Goal: Transaction & Acquisition: Register for event/course

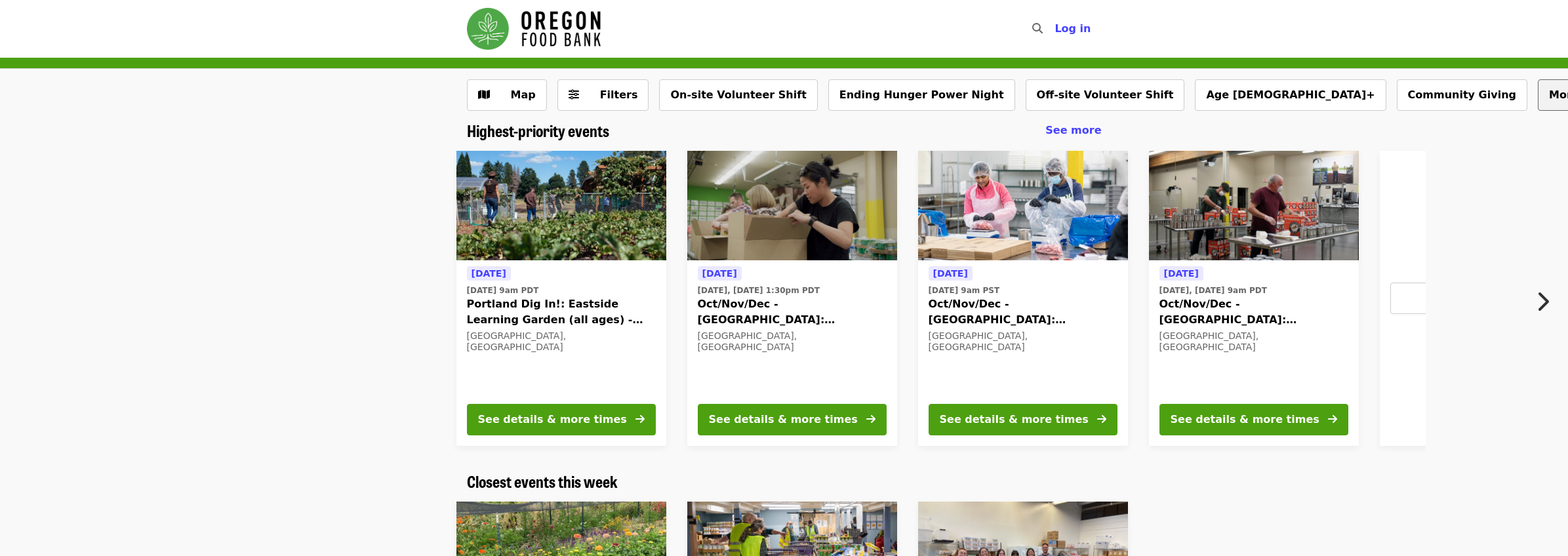
click at [1549, 98] on span "More filters..." at bounding box center [1589, 95] width 81 height 12
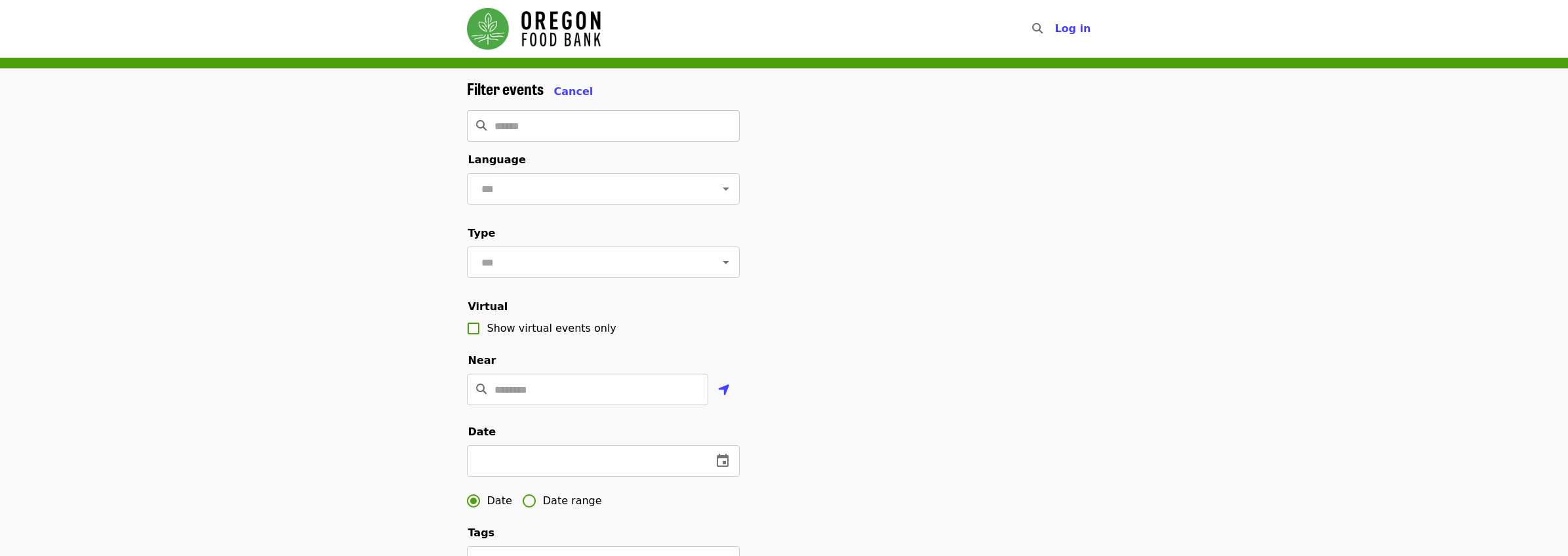
click at [593, 132] on input "Search" at bounding box center [617, 126] width 246 height 32
type input "**********"
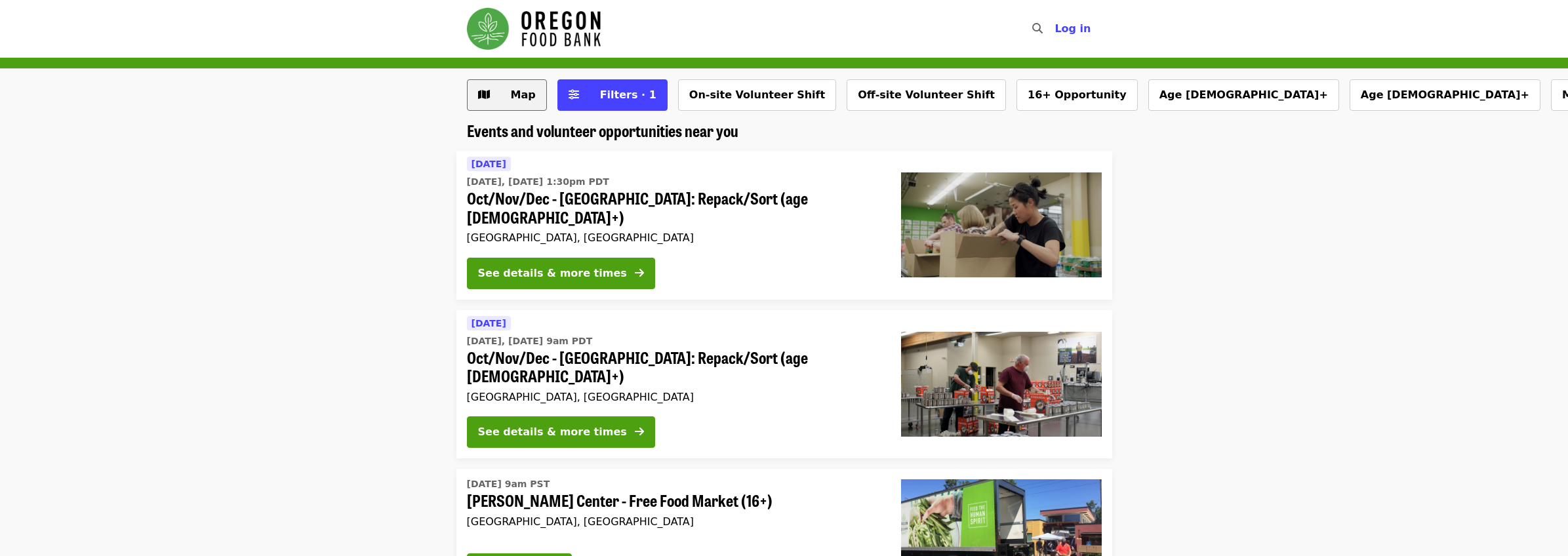
click at [528, 90] on span "Map" at bounding box center [524, 95] width 25 height 12
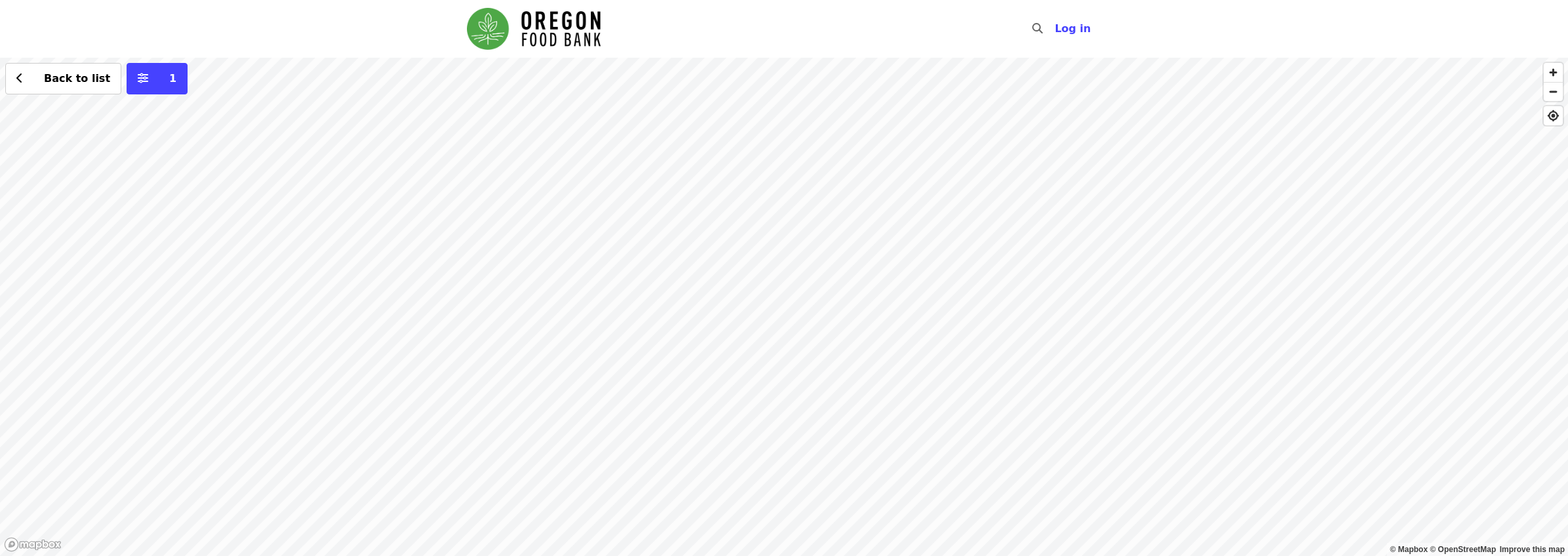
drag, startPoint x: 1029, startPoint y: 196, endPoint x: 966, endPoint y: 413, distance: 226.0
click at [966, 413] on div "Back to list 1" at bounding box center [784, 306] width 1568 height 499
click at [871, 198] on div "Back to list 1" at bounding box center [784, 306] width 1568 height 499
click at [1022, 293] on div "See 2 actions at this location Back to list 1" at bounding box center [784, 306] width 1568 height 499
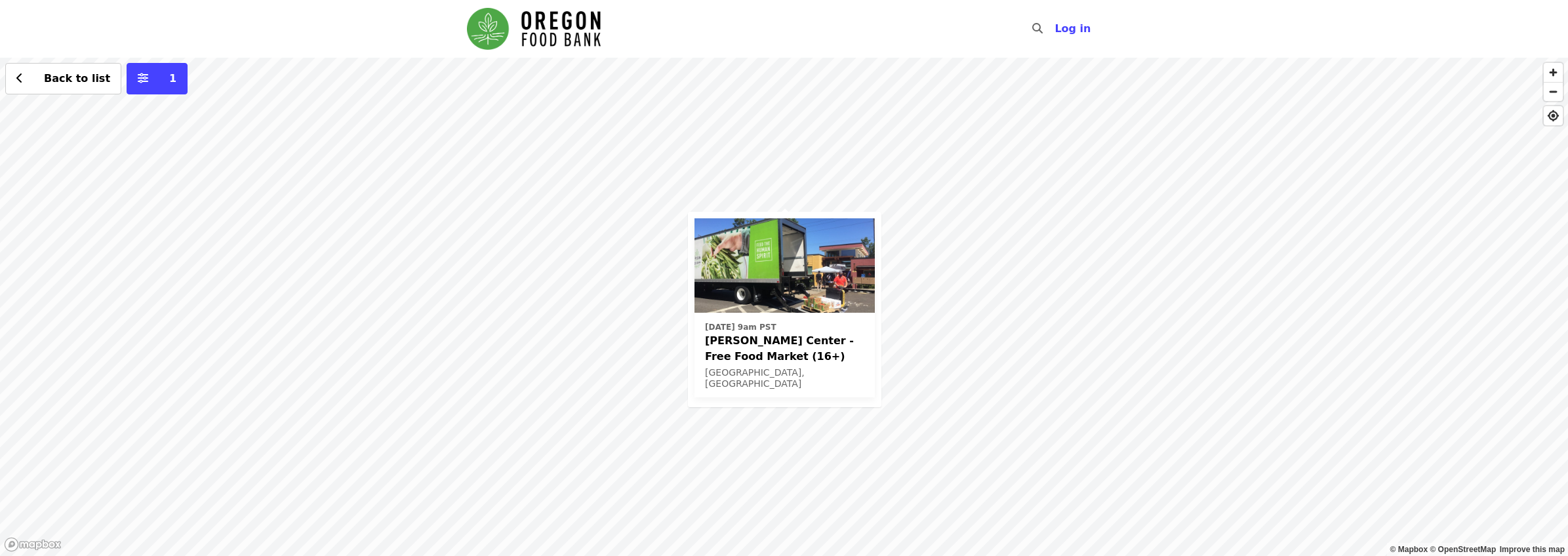
click at [1314, 382] on div "Wed, Nov 5 @ 9am PST Ortiz Center - Free Food Market (16+) Portland, OR Back to…" at bounding box center [784, 306] width 1568 height 499
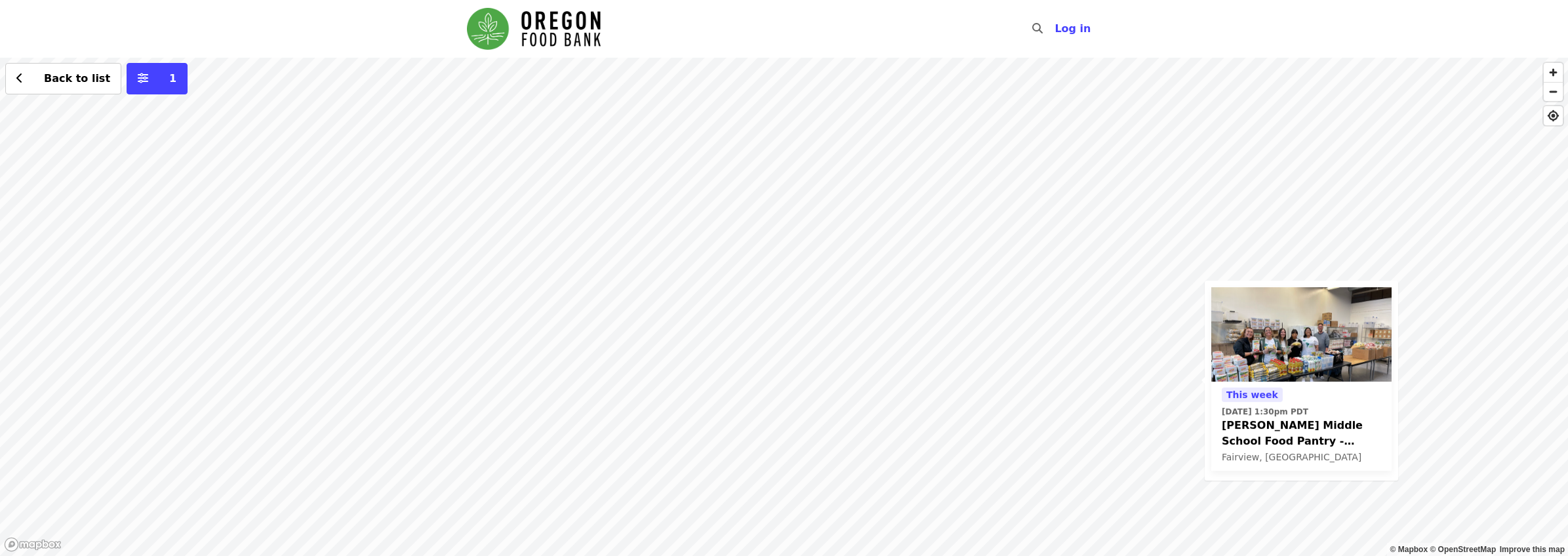
drag, startPoint x: 420, startPoint y: 194, endPoint x: 876, endPoint y: 370, distance: 488.8
click at [877, 382] on div "This week Fri, Oct 17 @ 1:30pm PDT Reynolds Middle School Food Pantry - Partner…" at bounding box center [784, 306] width 1568 height 499
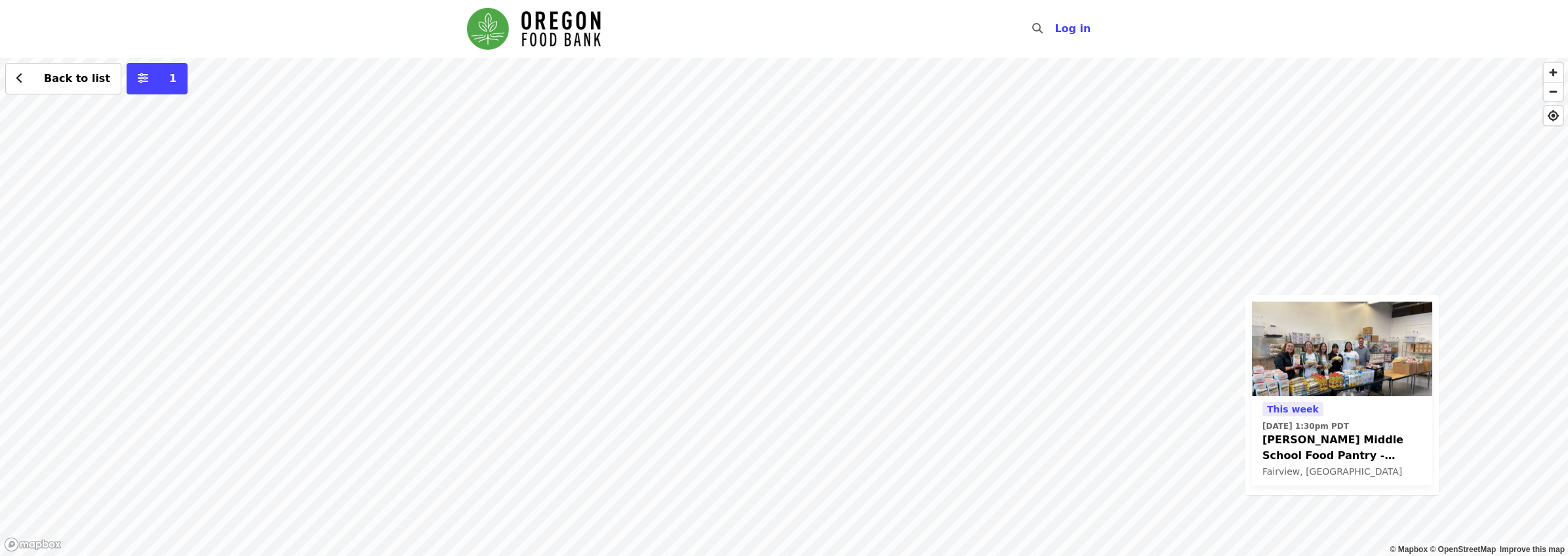
click at [550, 123] on div "This week Fri, Oct 17 @ 1:30pm PDT Reynolds Middle School Food Pantry - Partner…" at bounding box center [784, 306] width 1568 height 499
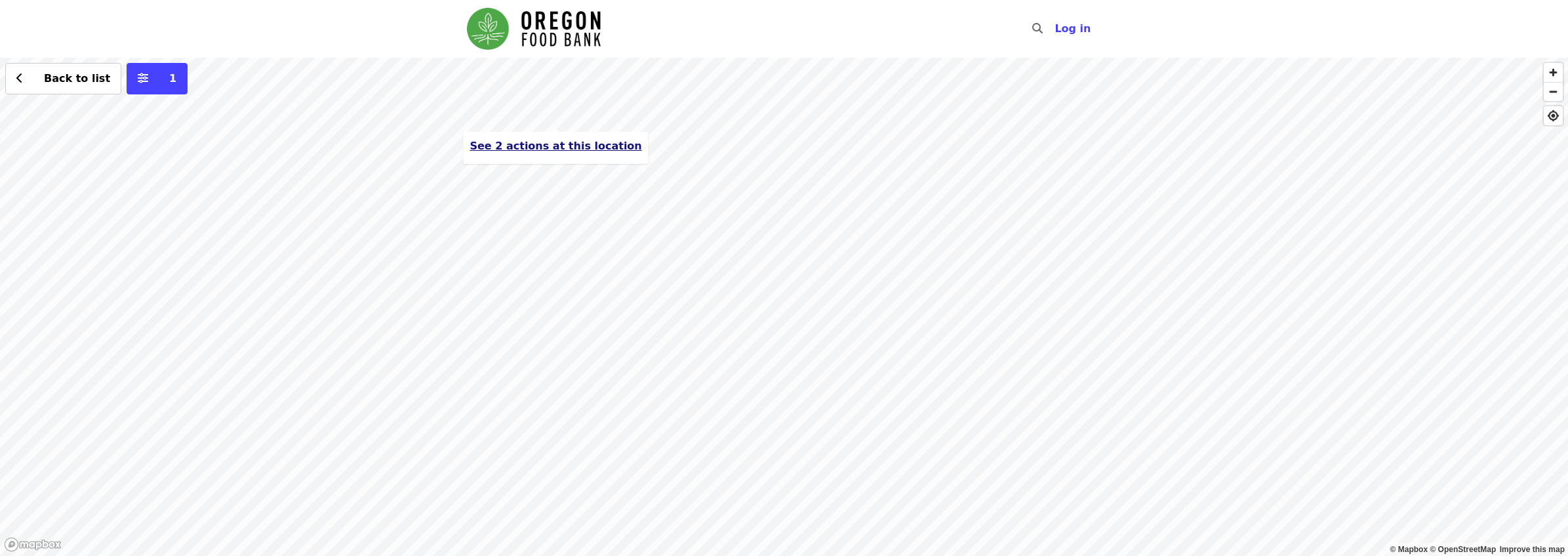
click at [563, 142] on span "See 2 actions at this location" at bounding box center [555, 146] width 172 height 12
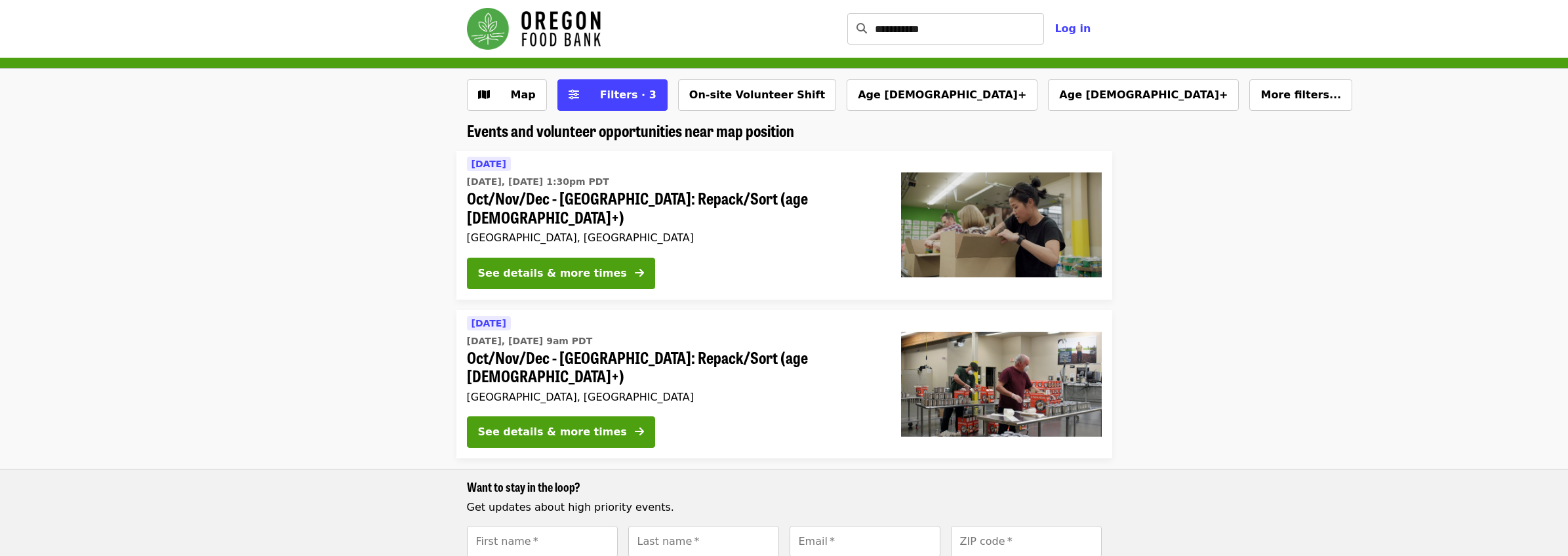
click at [537, 20] on img "Main navigation" at bounding box center [533, 28] width 133 height 42
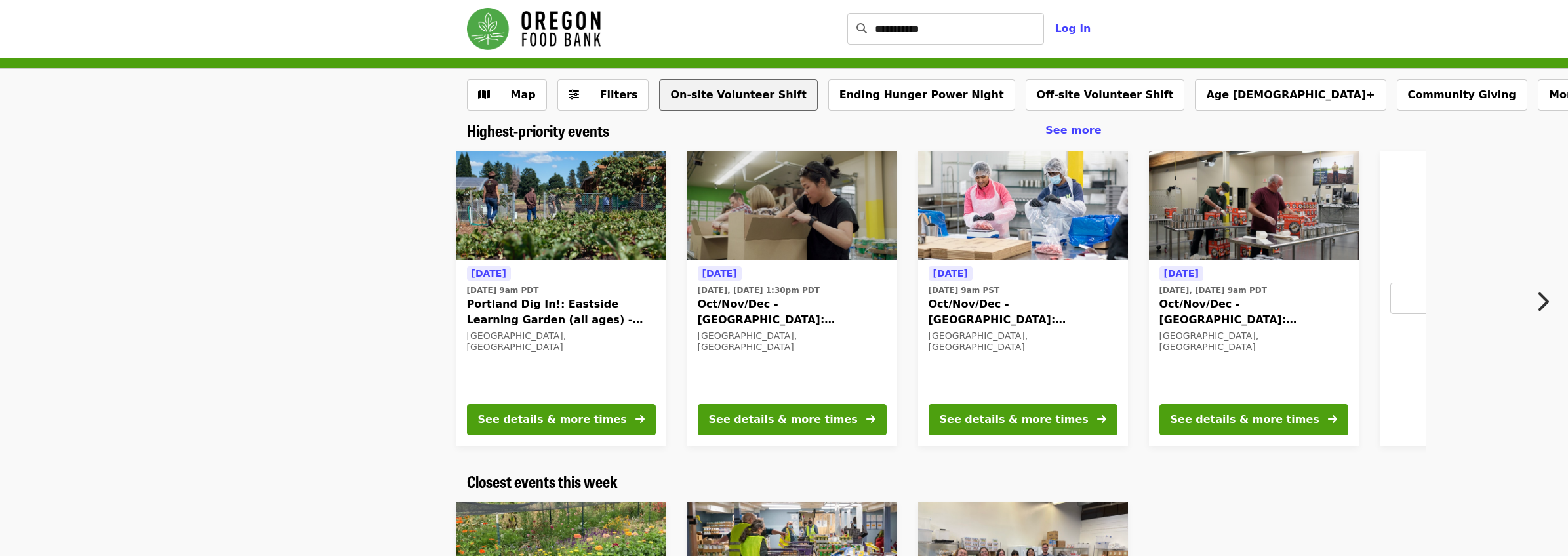
click at [726, 100] on button "On-site Volunteer Shift" at bounding box center [738, 95] width 158 height 32
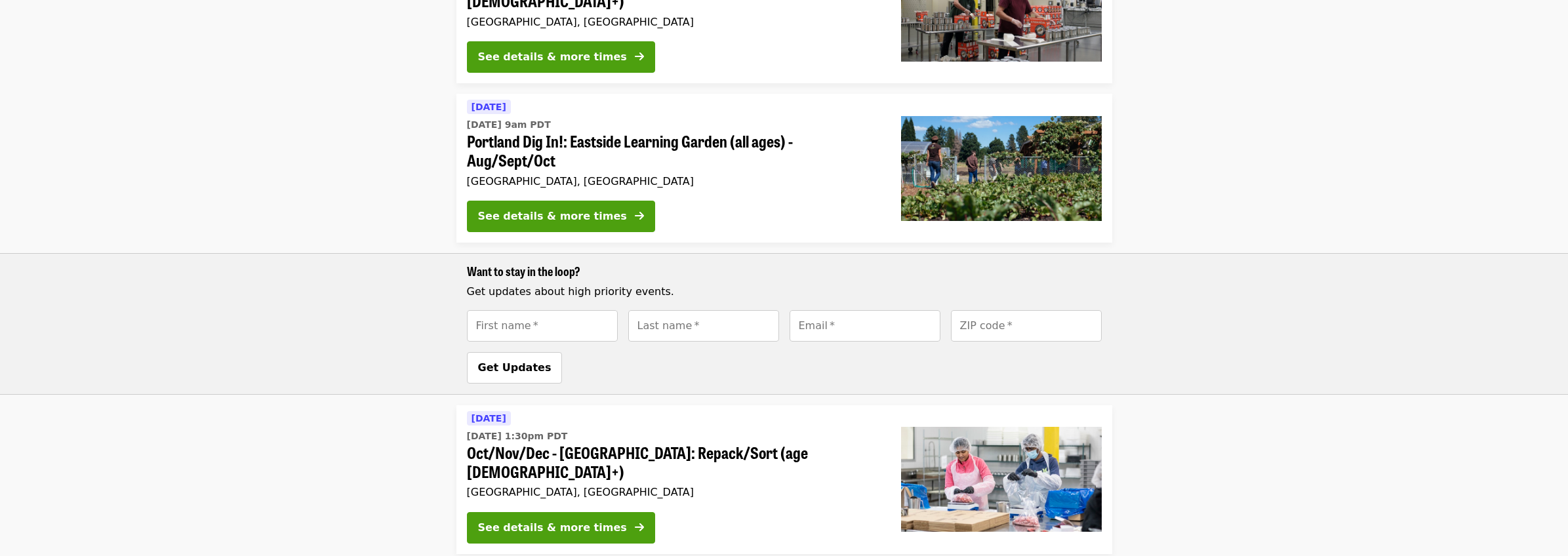
scroll to position [106, 0]
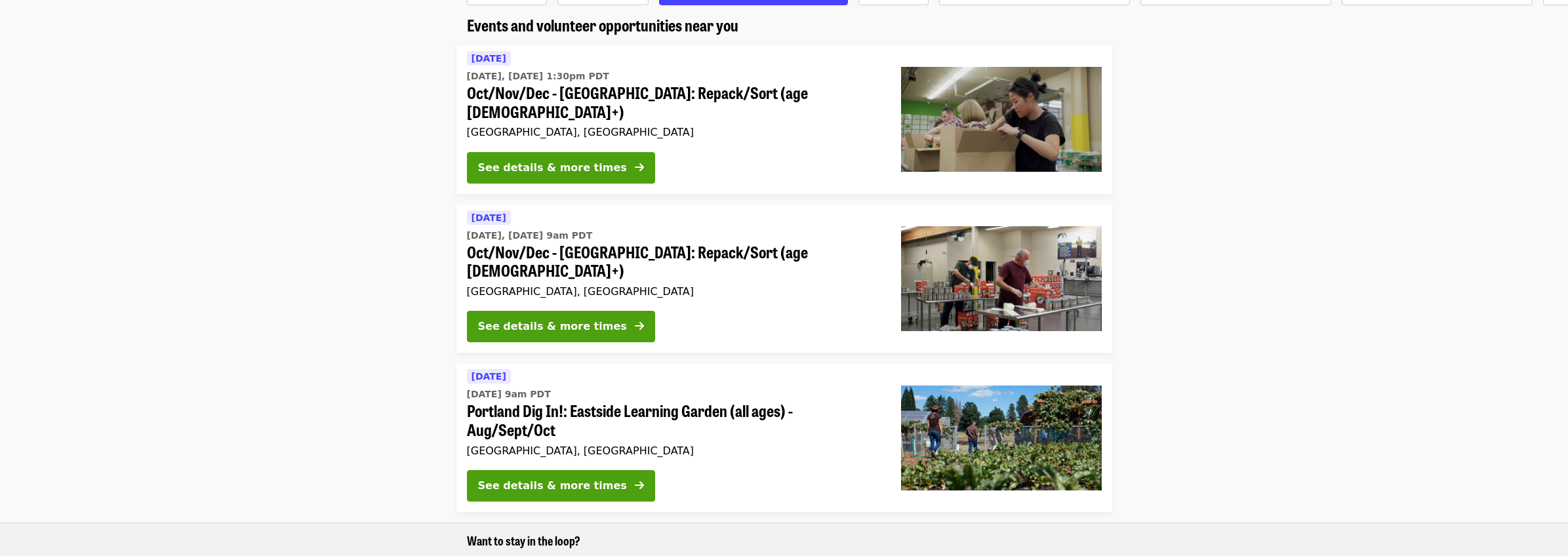
click at [699, 285] on div "[GEOGRAPHIC_DATA], [GEOGRAPHIC_DATA]" at bounding box center [673, 291] width 413 height 12
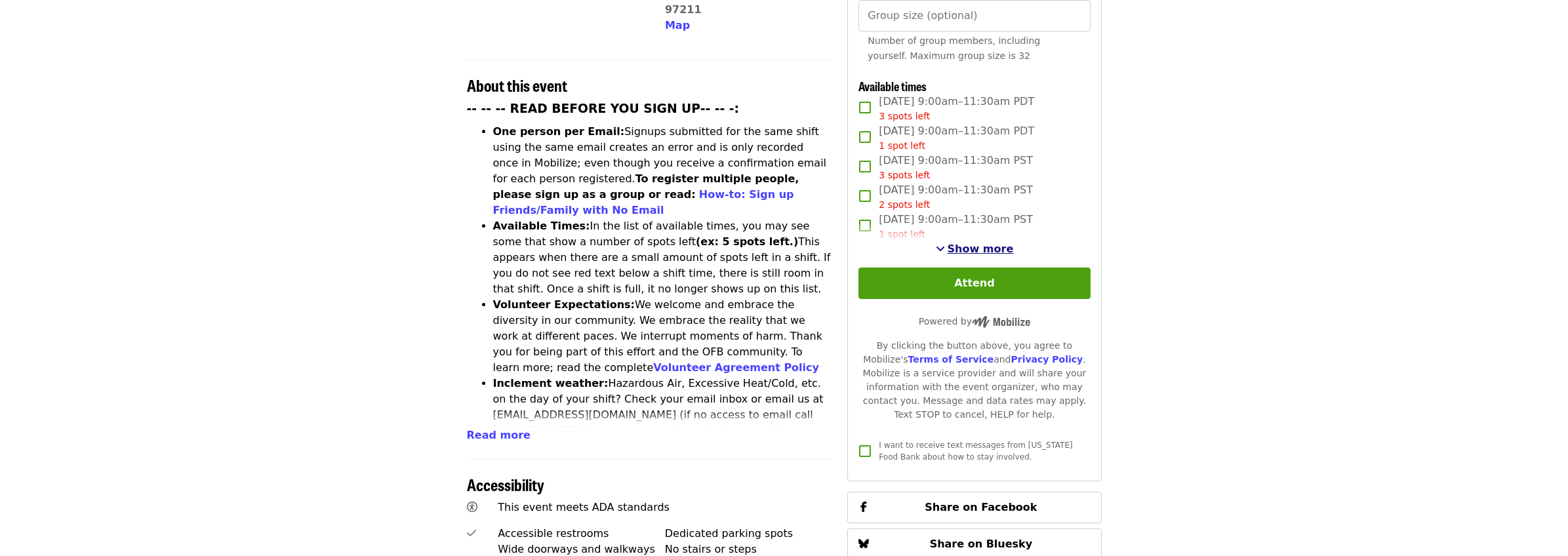
scroll to position [464, 0]
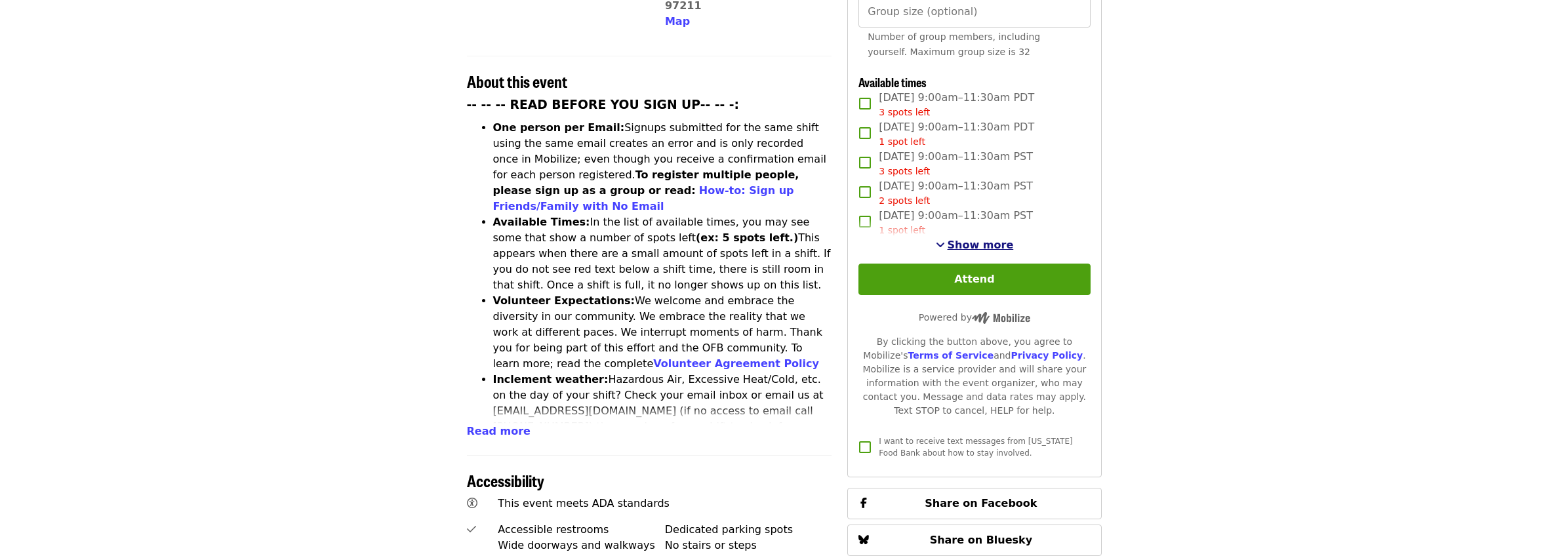
click at [986, 243] on span "Show more" at bounding box center [981, 245] width 66 height 12
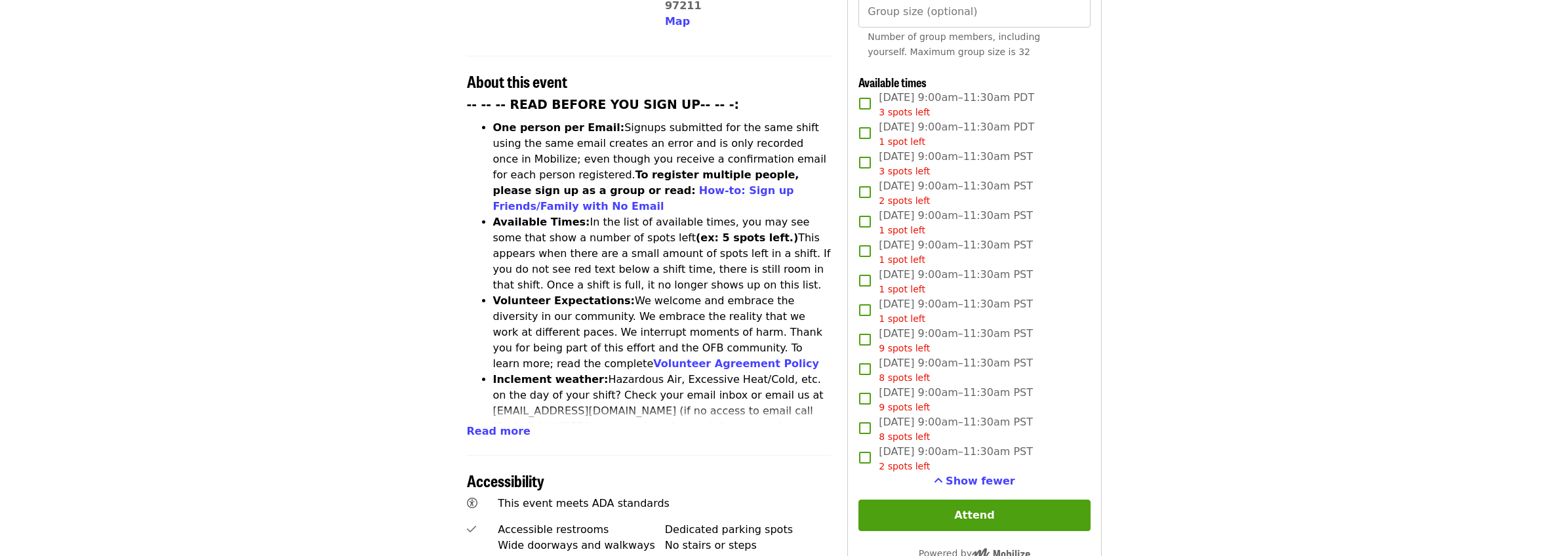
click at [919, 120] on span "[DATE] 9:00am–11:30am PDT 1 spot left" at bounding box center [956, 134] width 156 height 30
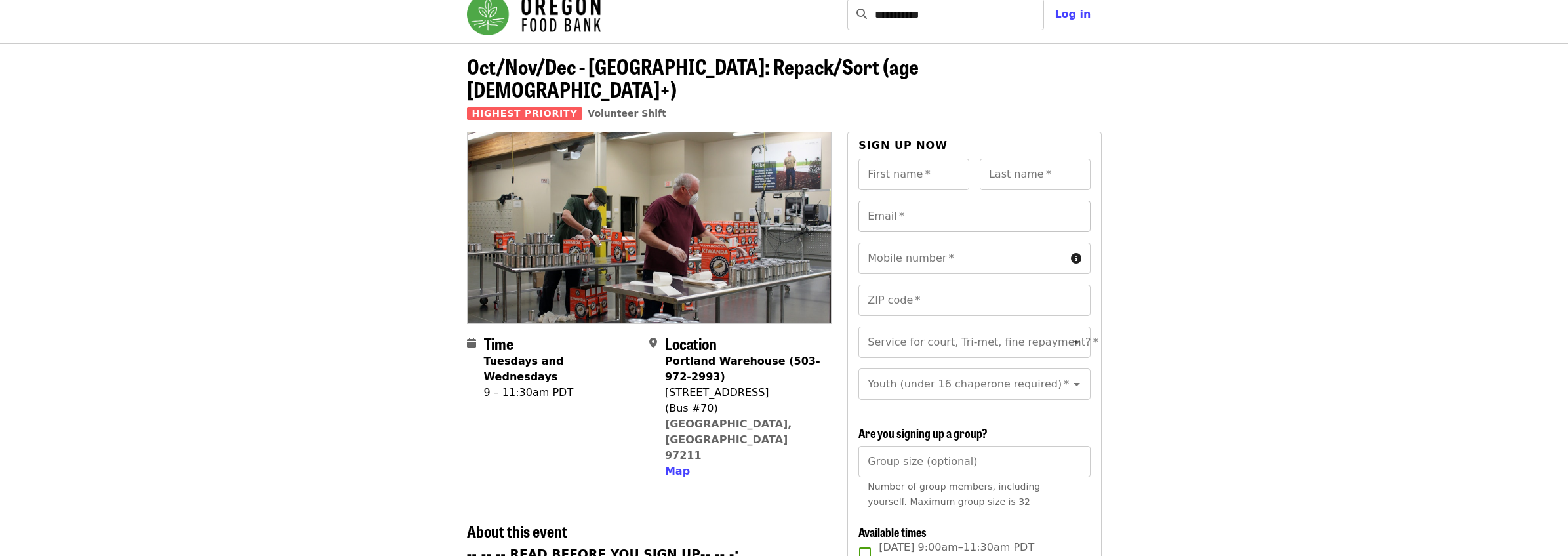
scroll to position [0, 0]
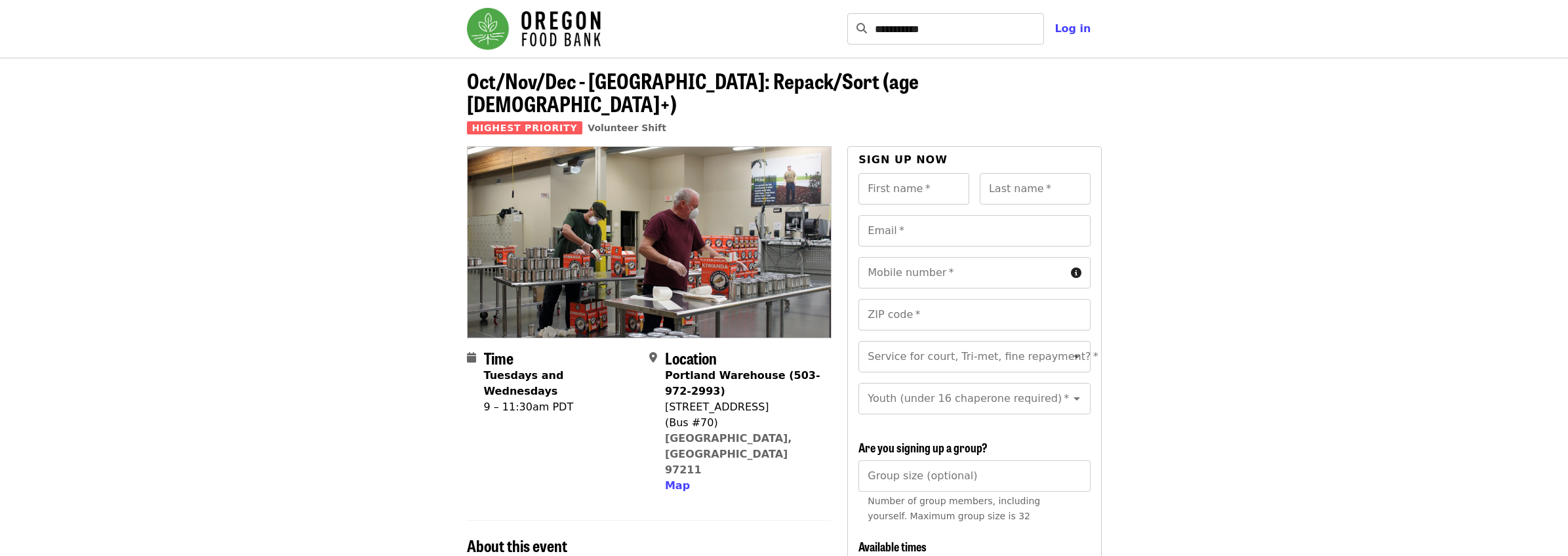
click at [934, 152] on div "Sign up now" at bounding box center [974, 163] width 232 height 21
click at [937, 173] on input "First name   *" at bounding box center [914, 189] width 111 height 32
type input "******"
type input "*****"
type input "**********"
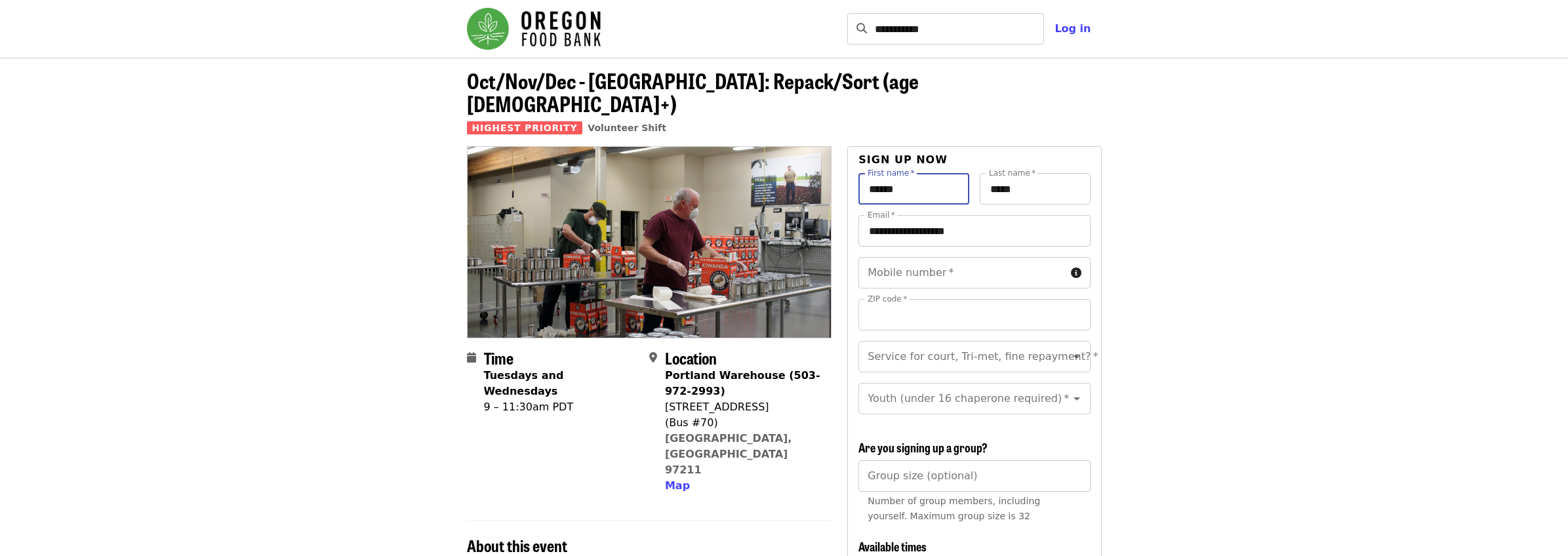
type input "*****"
click at [947, 257] on input "Mobile number   *" at bounding box center [961, 273] width 207 height 32
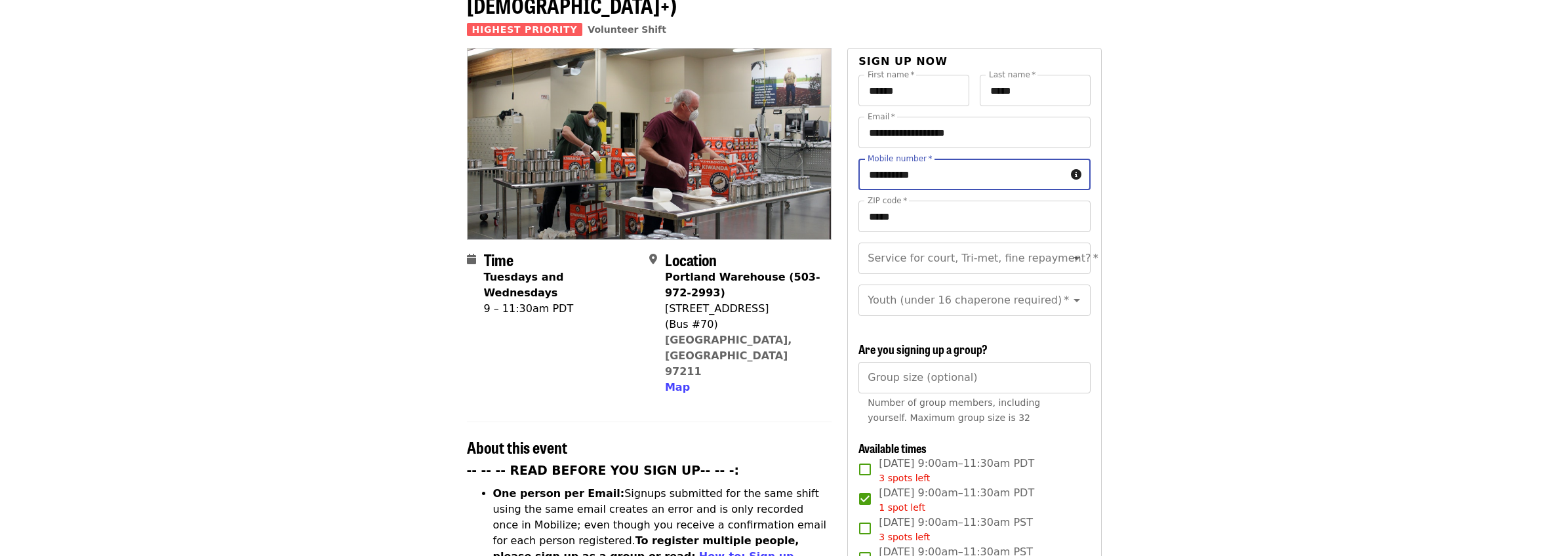
scroll to position [107, 0]
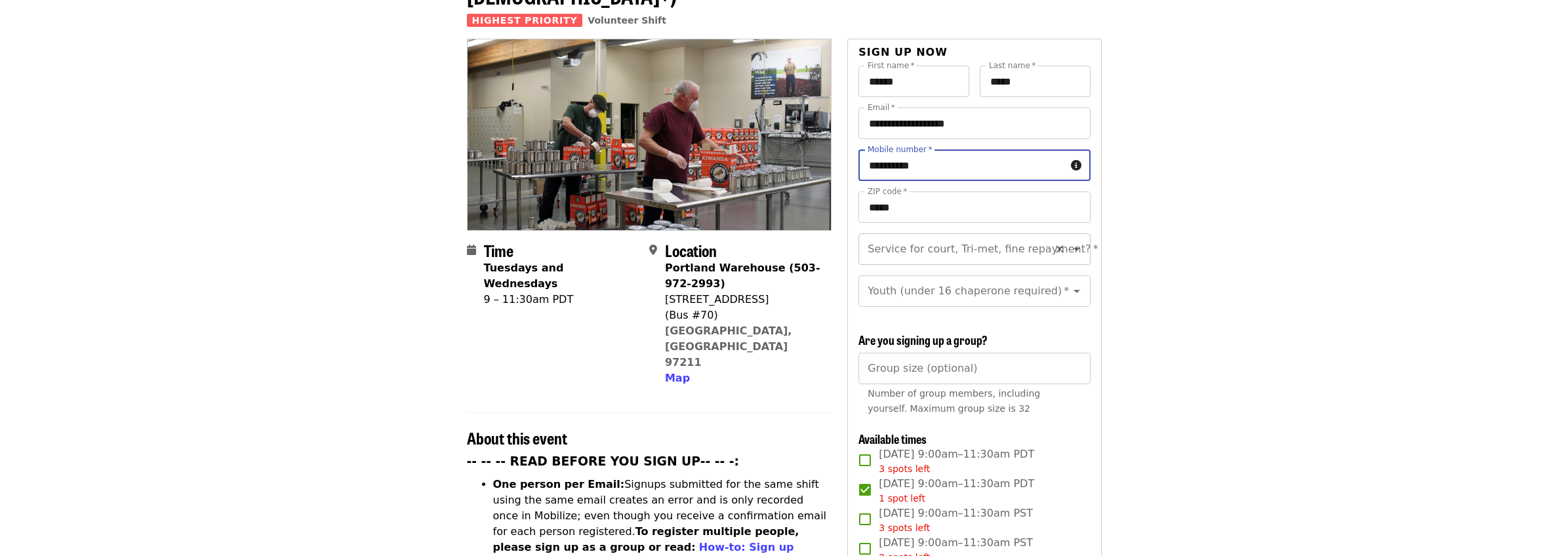
click at [1069, 241] on icon "Open" at bounding box center [1076, 249] width 16 height 16
type input "**********"
click at [1047, 255] on li "No" at bounding box center [969, 261] width 221 height 24
type input "**"
click at [1053, 284] on icon "Clear" at bounding box center [1060, 290] width 13 height 13
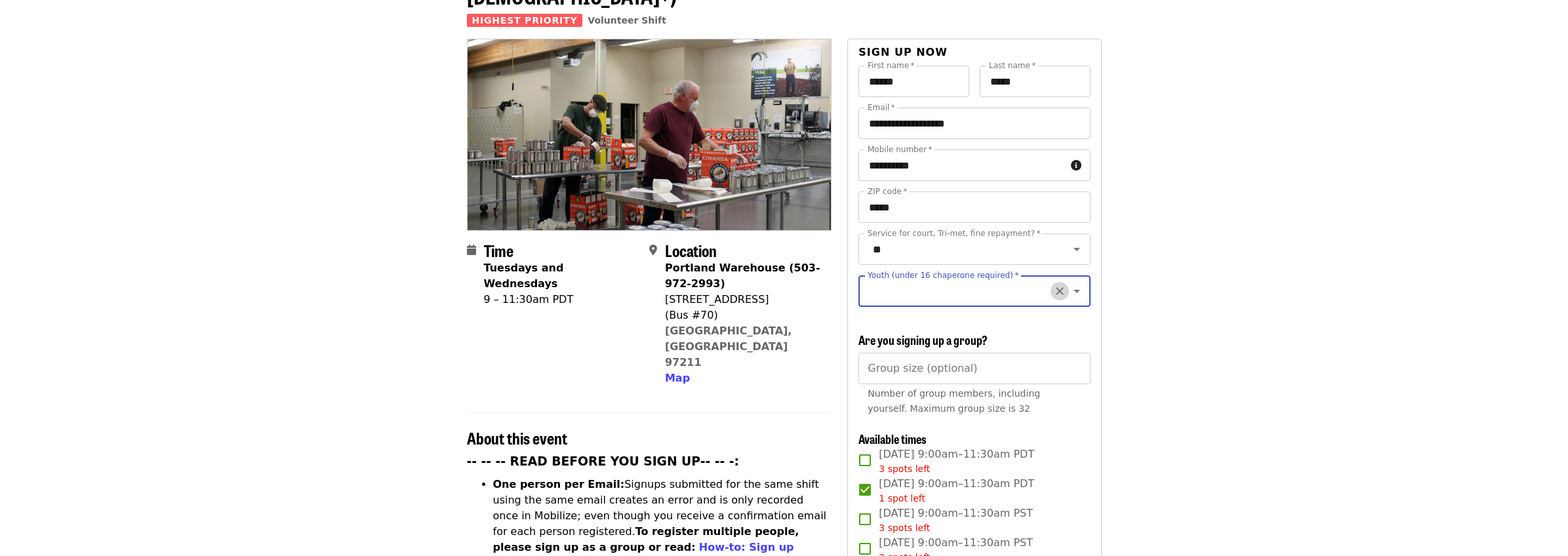
click at [1056, 282] on button "Clear" at bounding box center [1060, 291] width 19 height 19
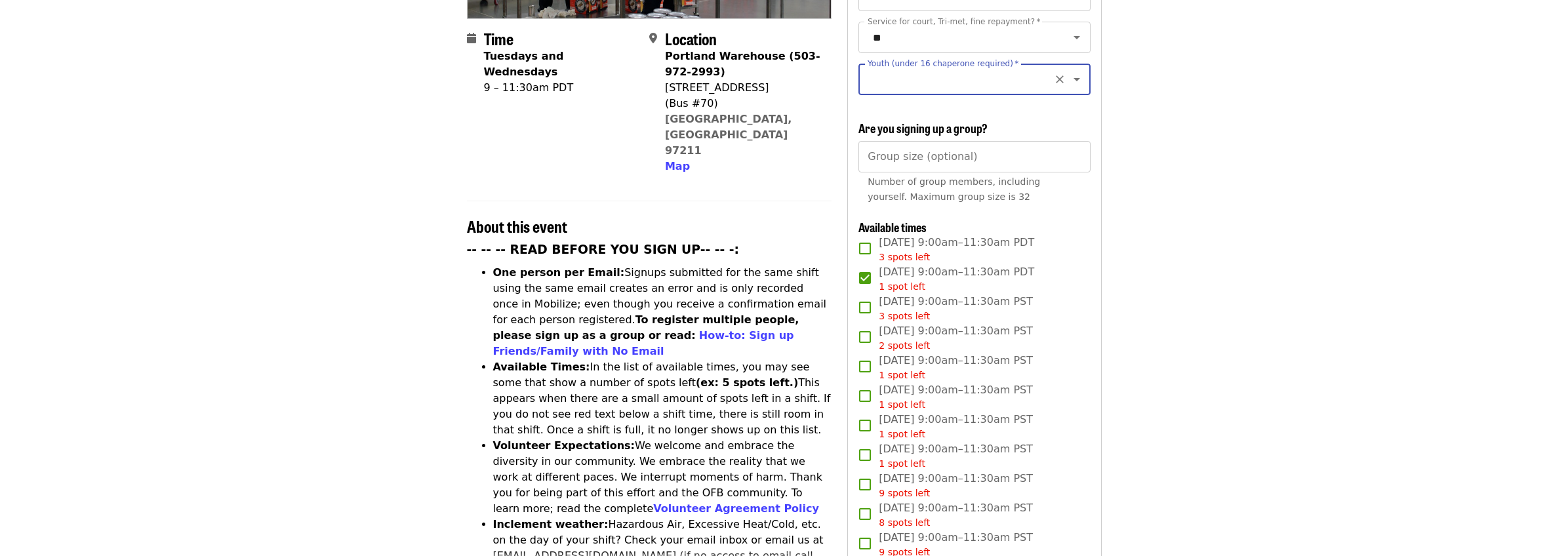
scroll to position [321, 0]
click at [1070, 70] on icon "Open" at bounding box center [1076, 77] width 16 height 16
click at [990, 100] on li "16 and older" at bounding box center [969, 100] width 221 height 24
type input "**********"
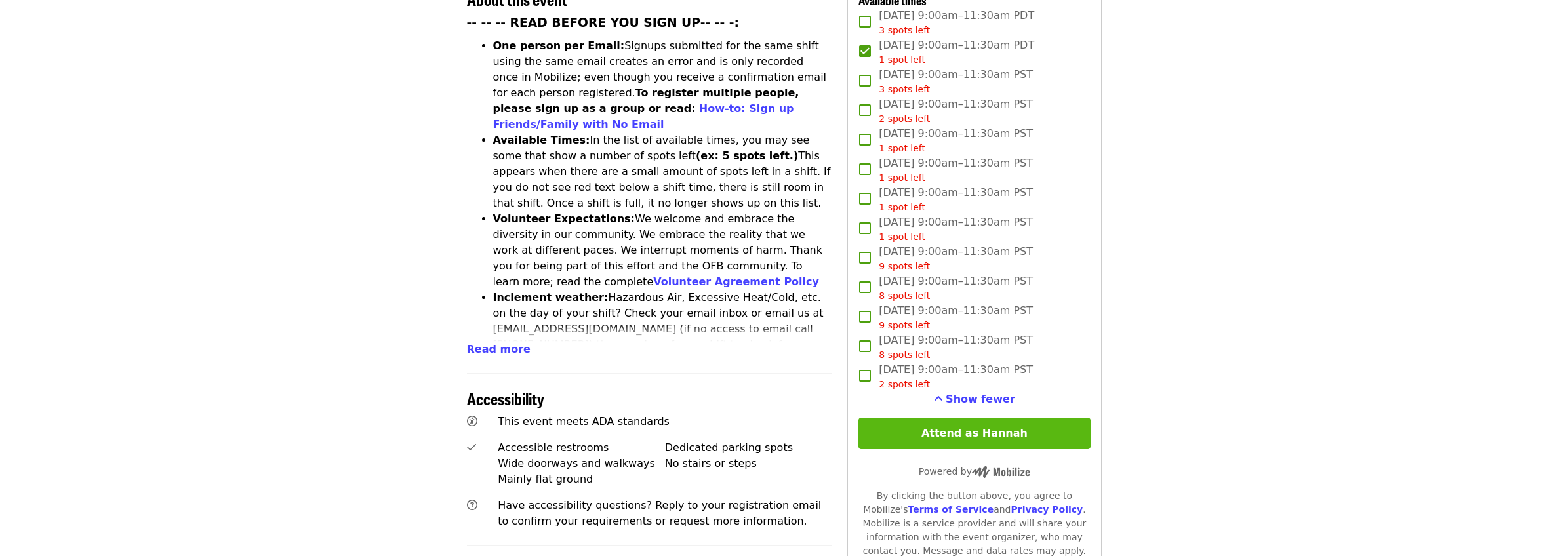
click at [967, 436] on button "Attend as Hannah" at bounding box center [974, 434] width 232 height 32
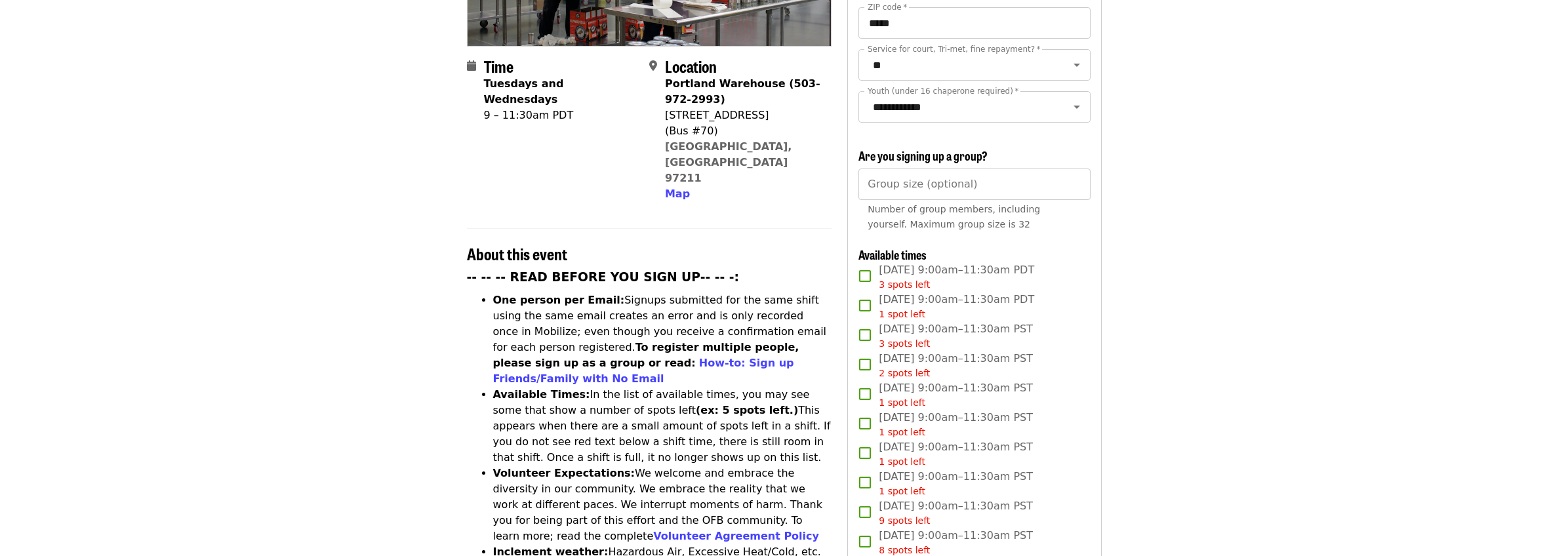
scroll to position [0, 0]
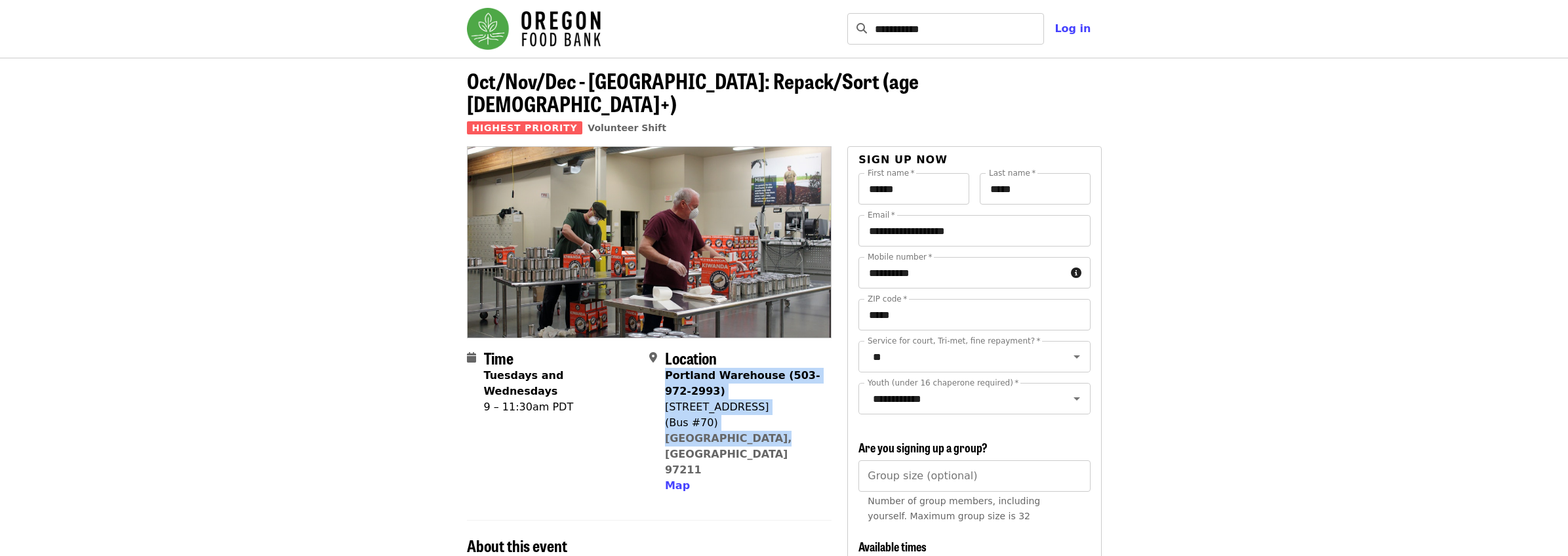
drag, startPoint x: 774, startPoint y: 418, endPoint x: 667, endPoint y: 349, distance: 127.3
click at [668, 368] on div "Portland Warehouse (503-972-2993) [STREET_ADDRESS] Map" at bounding box center [743, 431] width 156 height 126
copy span "Portland Warehouse (503-972-2993) [STREET_ADDRESS]"
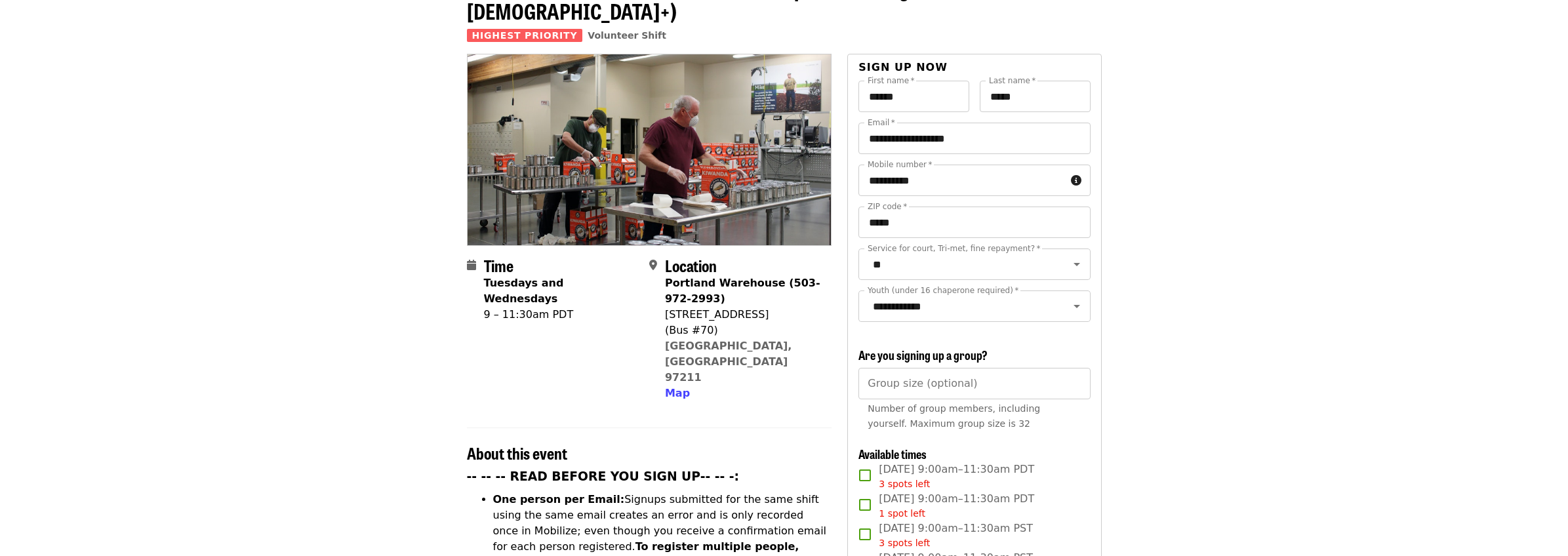
scroll to position [246, 0]
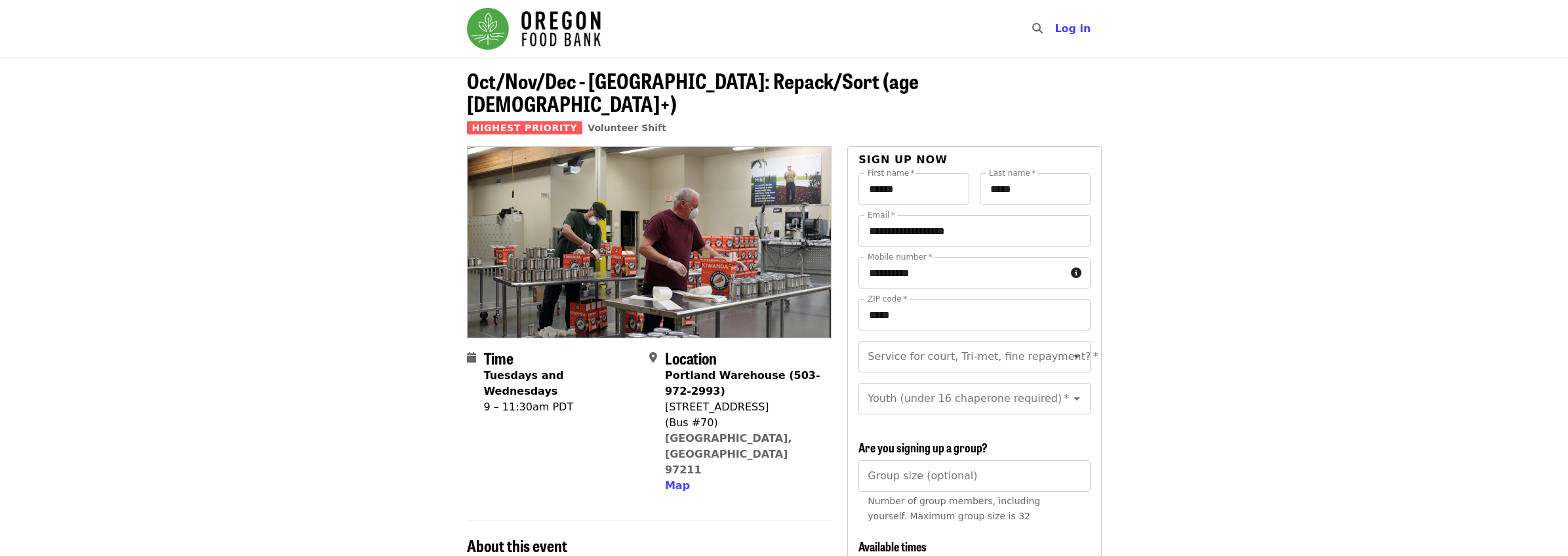
click at [541, 19] on img "Main navigation" at bounding box center [533, 28] width 133 height 42
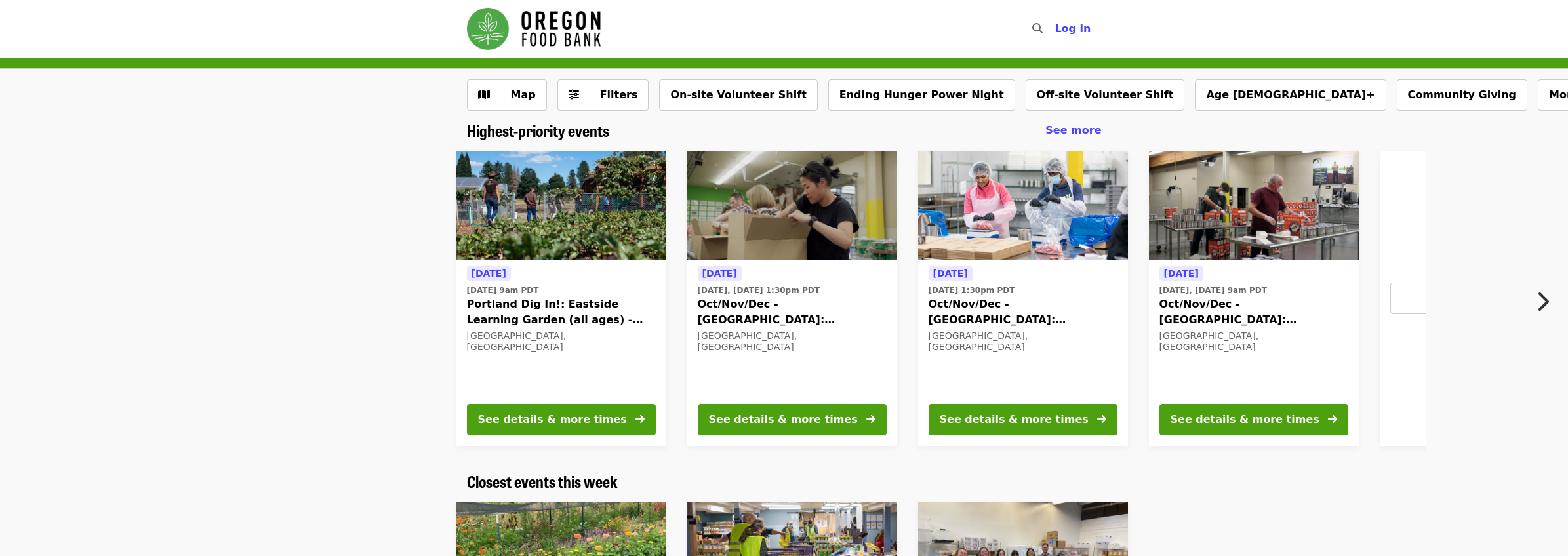
click at [1034, 30] on div "​" at bounding box center [1033, 29] width 21 height 32
click at [1044, 28] on input "Search" at bounding box center [959, 29] width 169 height 32
type input "**********"
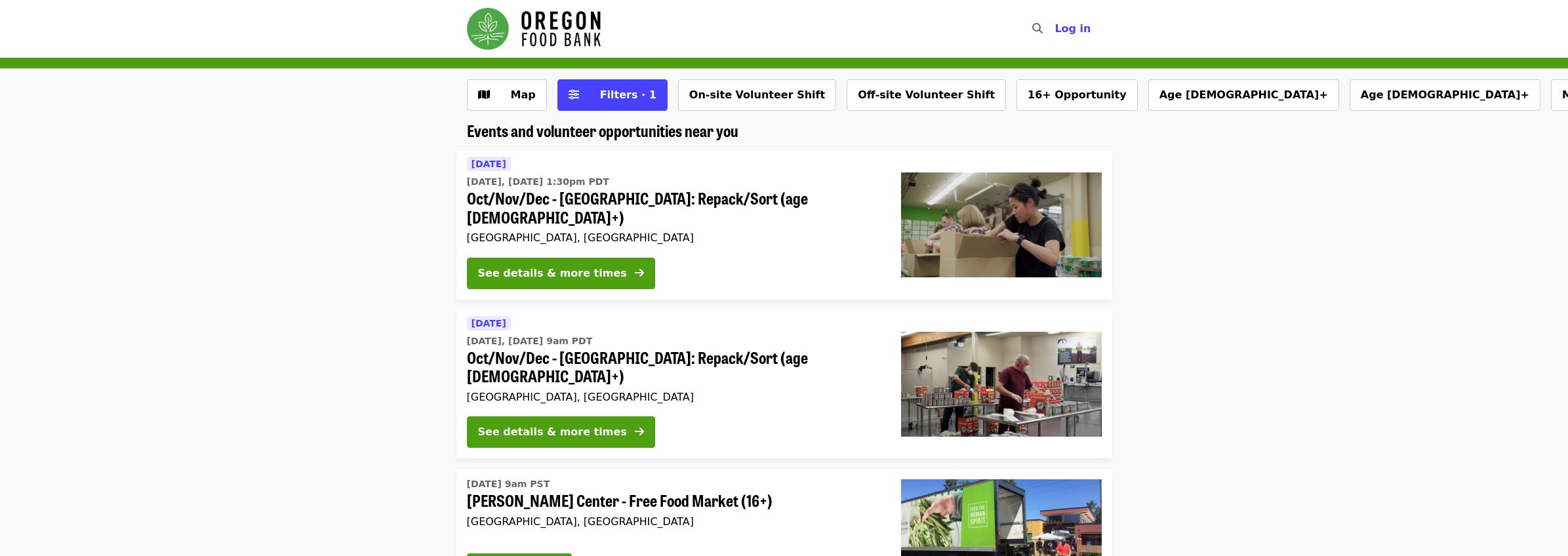
click at [699, 391] on div "[GEOGRAPHIC_DATA], [GEOGRAPHIC_DATA]" at bounding box center [673, 397] width 413 height 12
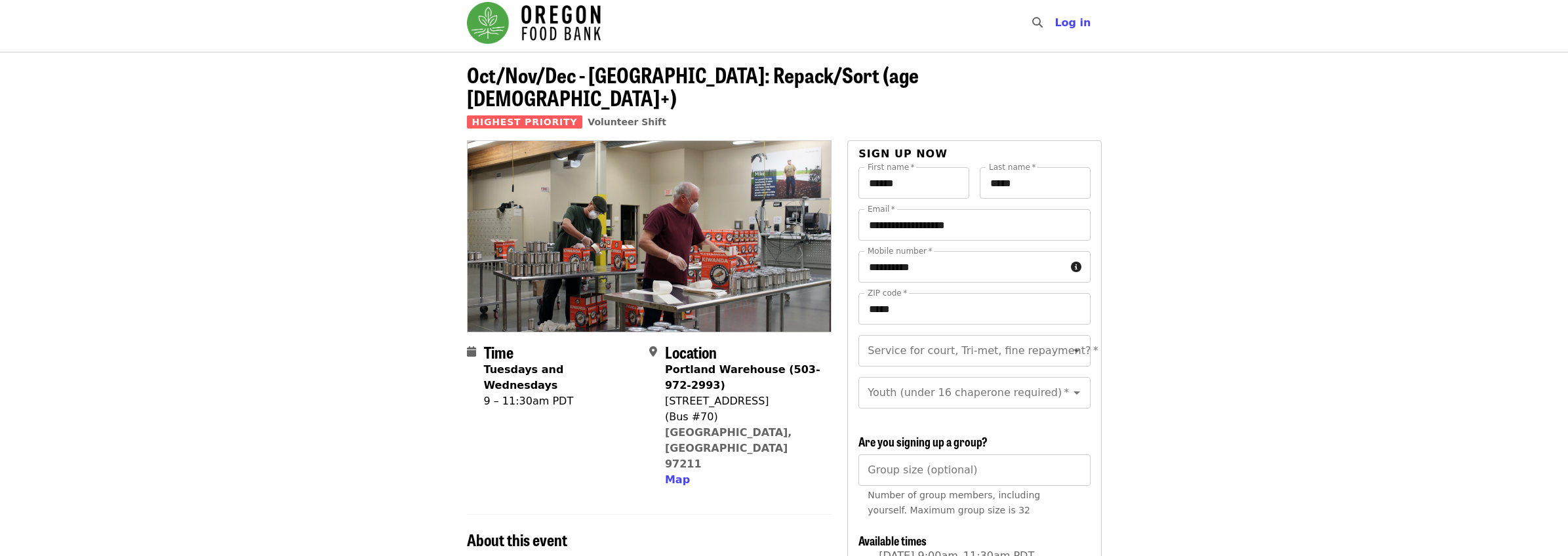
scroll to position [456, 0]
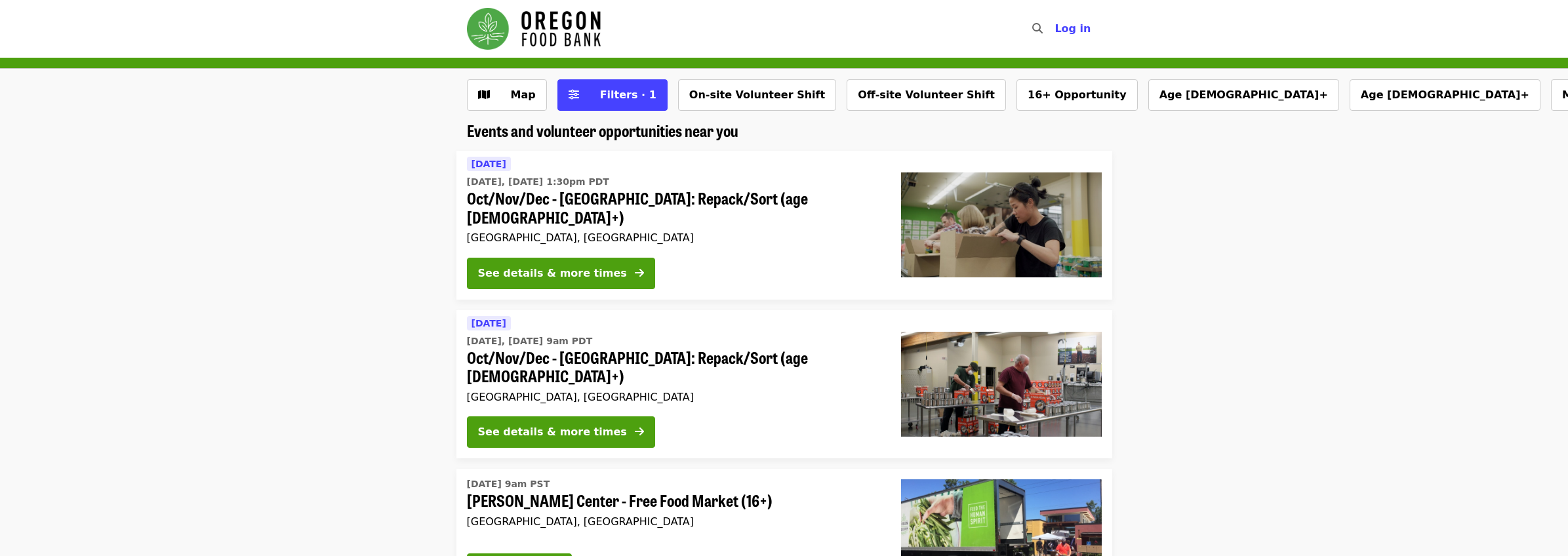
click at [612, 208] on div "Today Today, Oct 15 @ 1:30pm PDT Oct/Nov/Dec - Portland: Repack/Sort (age 8+) P…" at bounding box center [673, 202] width 413 height 91
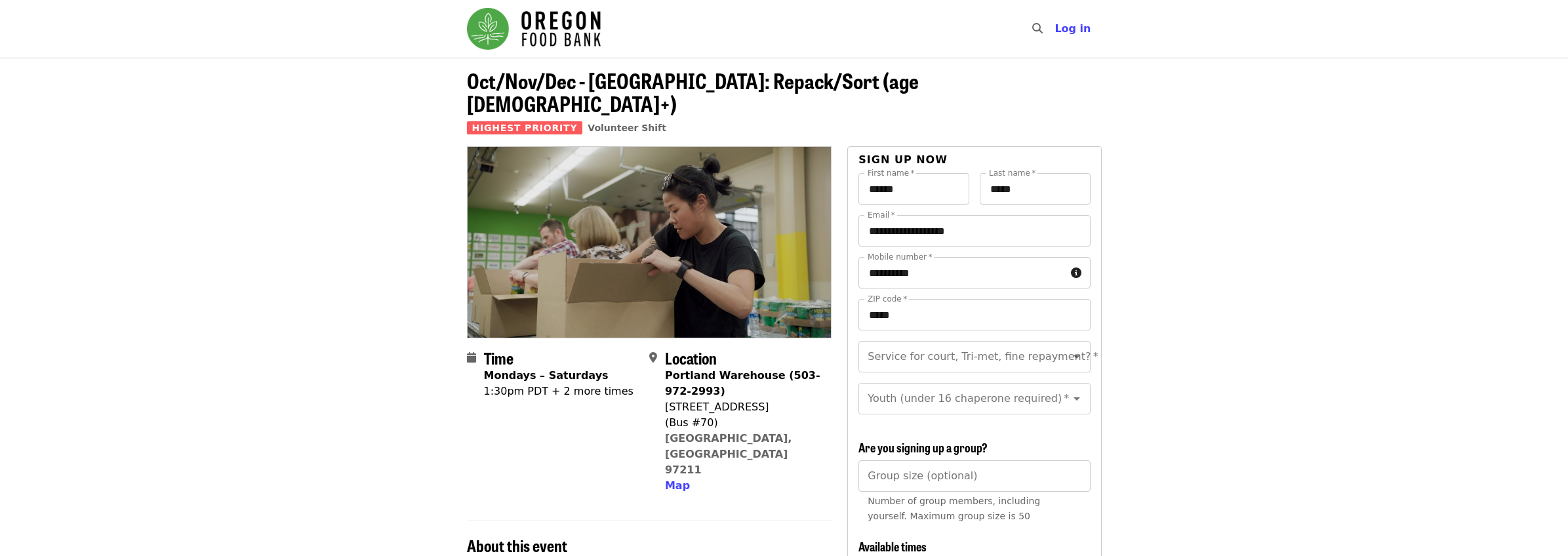
scroll to position [558, 0]
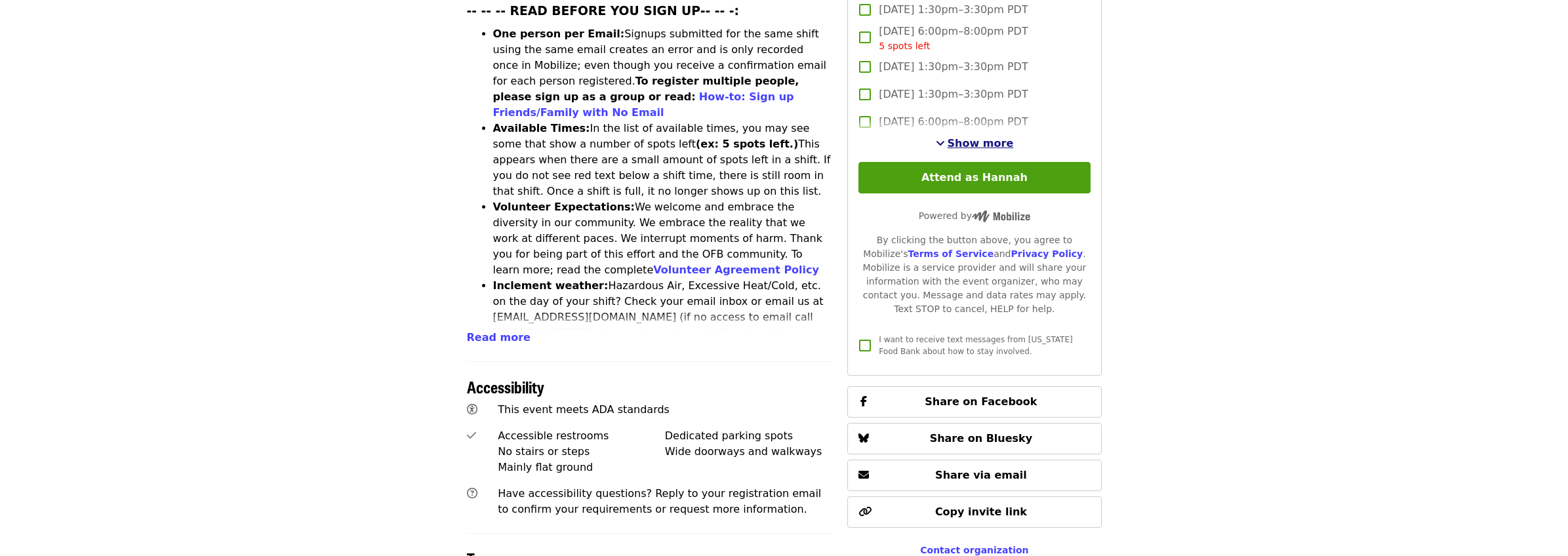
click at [945, 138] on span "See more timeslots" at bounding box center [940, 142] width 9 height 10
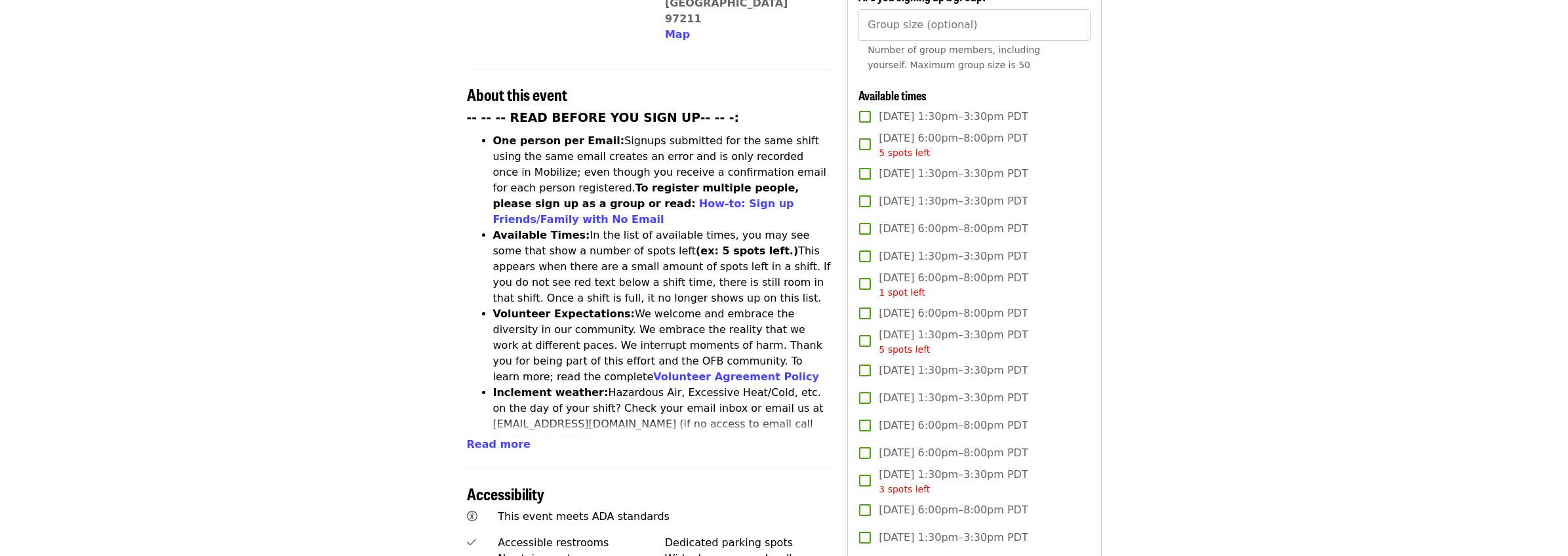
scroll to position [447, 0]
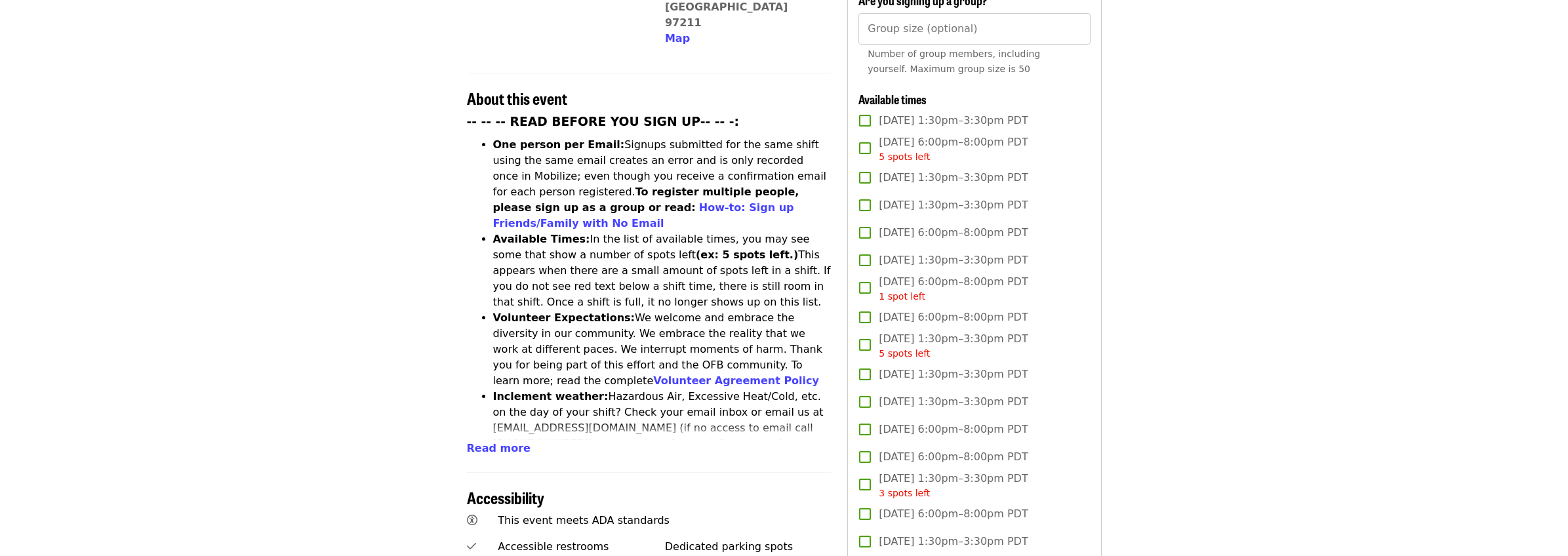
click at [887, 197] on span "Tue, Oct 21, 1:30pm–3:30pm PDT" at bounding box center [952, 205] width 149 height 16
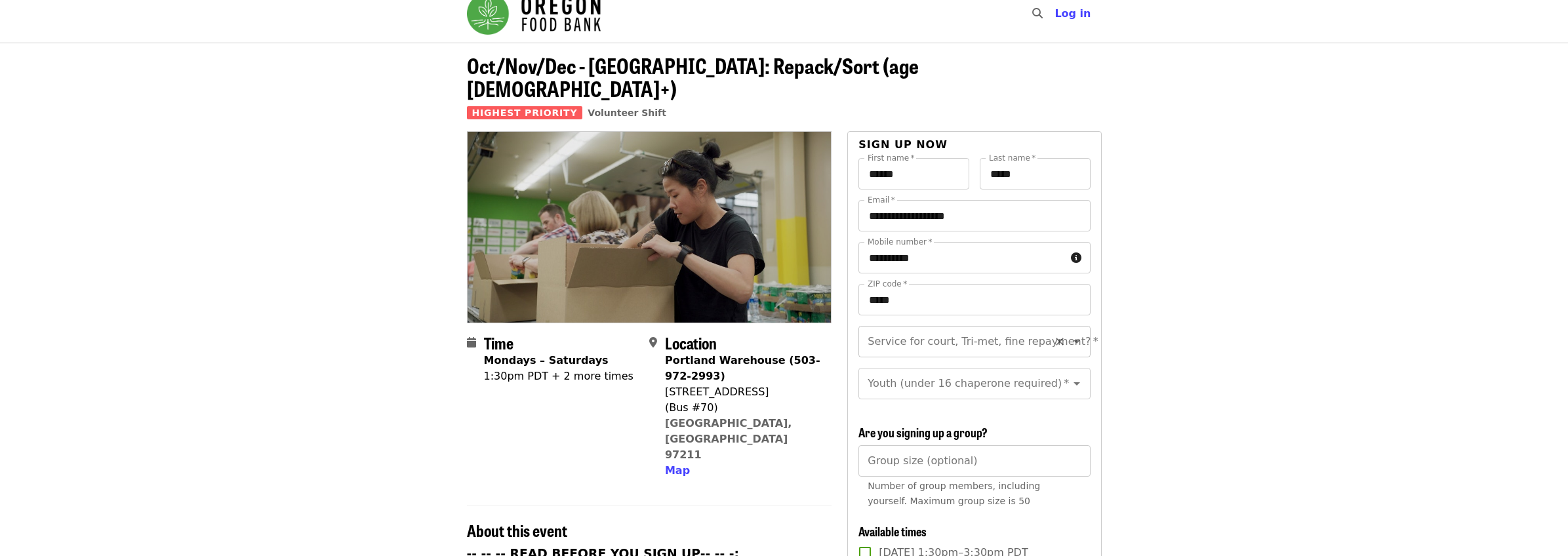
scroll to position [18, 0]
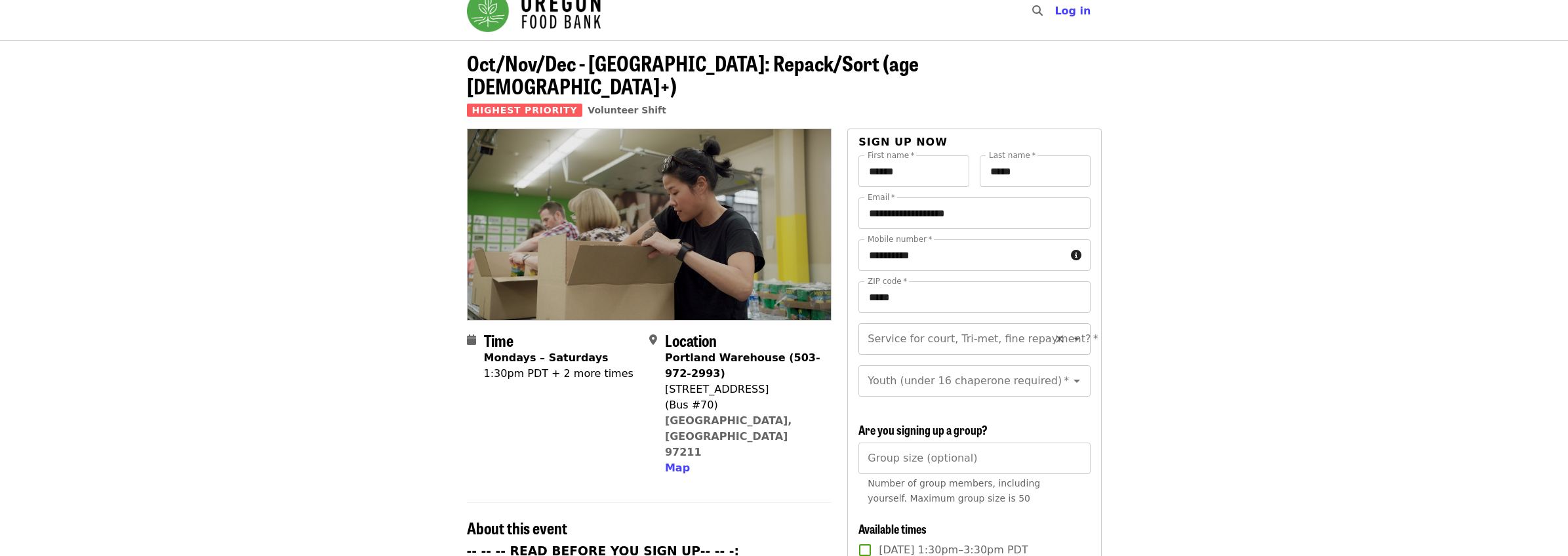
click at [957, 326] on input "Service for court, Tri-met, fine repayment?   *" at bounding box center [958, 339] width 178 height 25
click at [953, 358] on li "No" at bounding box center [969, 351] width 221 height 24
type input "**"
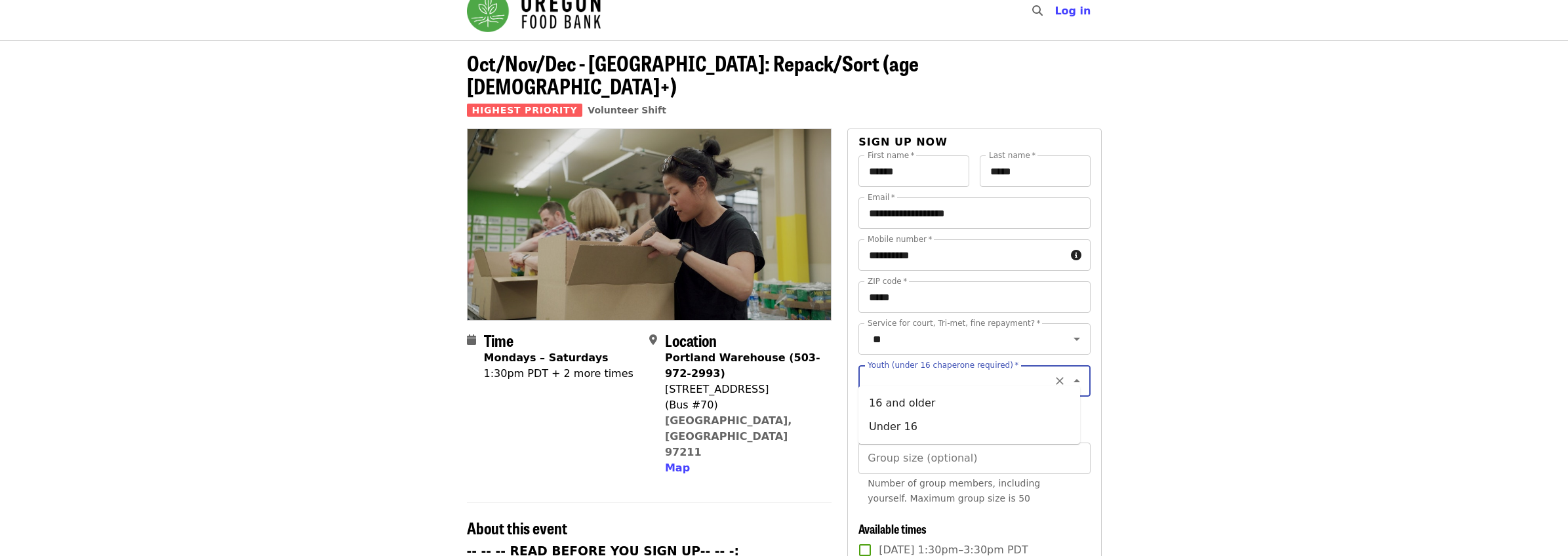
click at [950, 377] on input "Youth (under 16 chaperone required)   *" at bounding box center [958, 381] width 178 height 25
click at [944, 403] on li "16 and older" at bounding box center [969, 403] width 221 height 24
type input "**********"
click at [944, 404] on div "**********" at bounding box center [974, 364] width 232 height 84
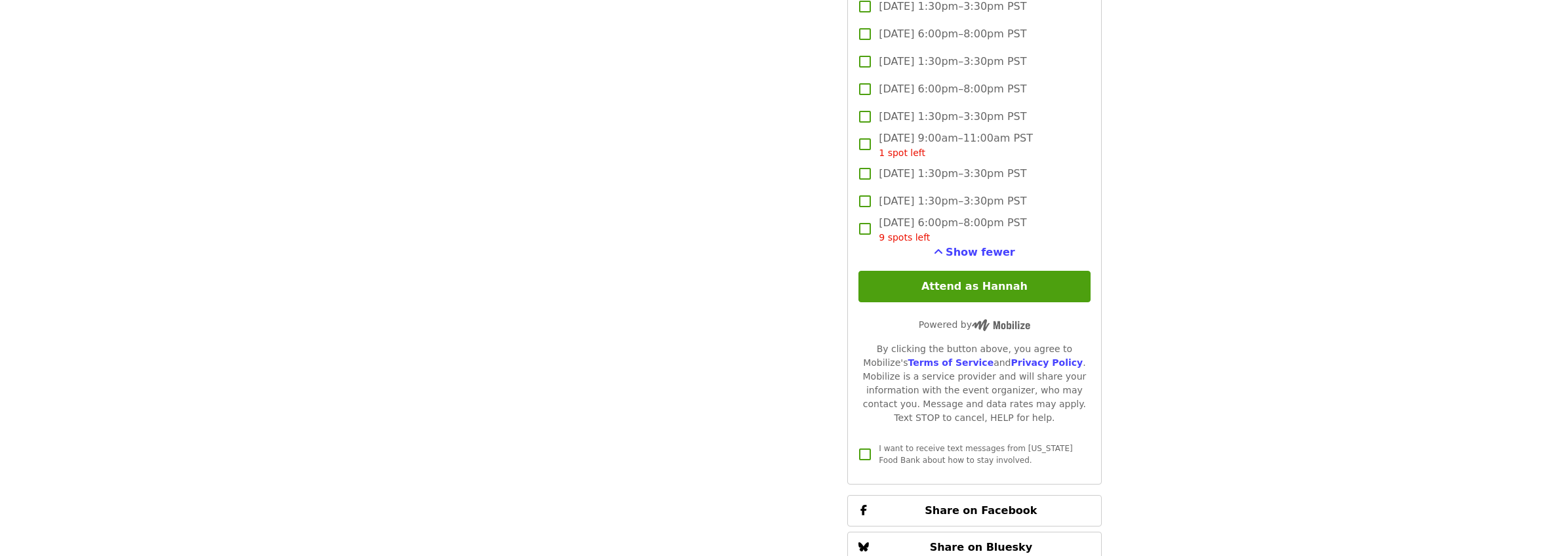
scroll to position [2067, 0]
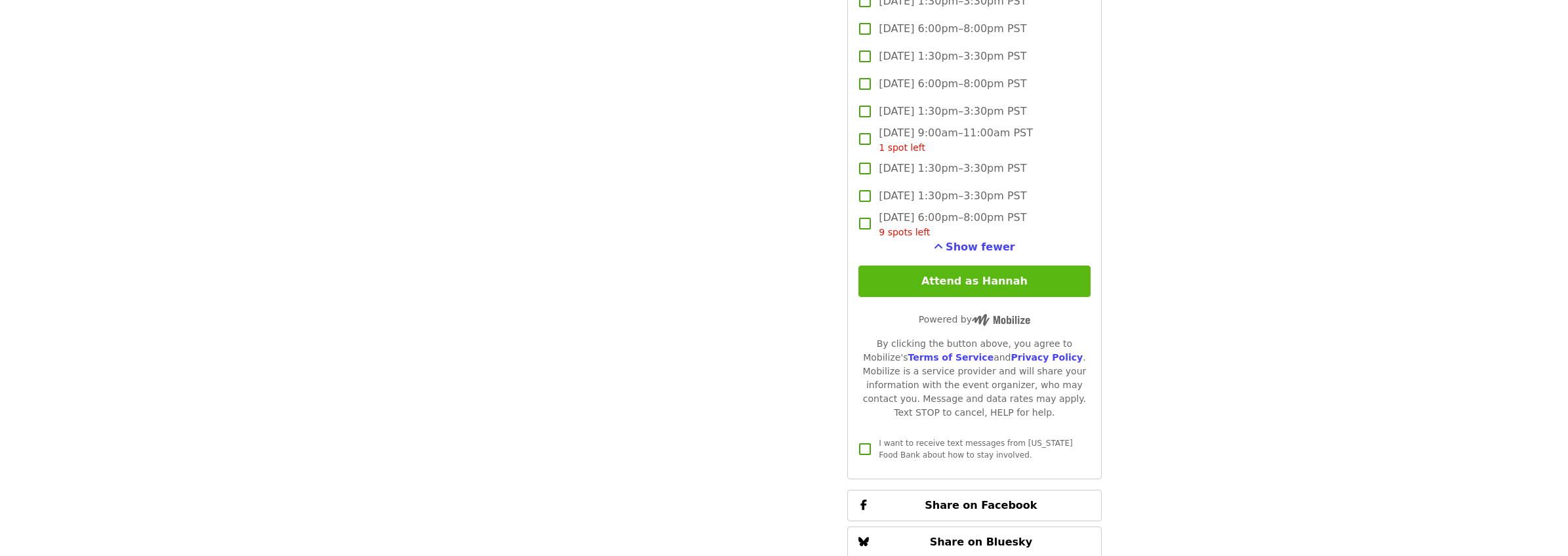
click at [968, 277] on button "Attend as Hannah" at bounding box center [974, 281] width 232 height 32
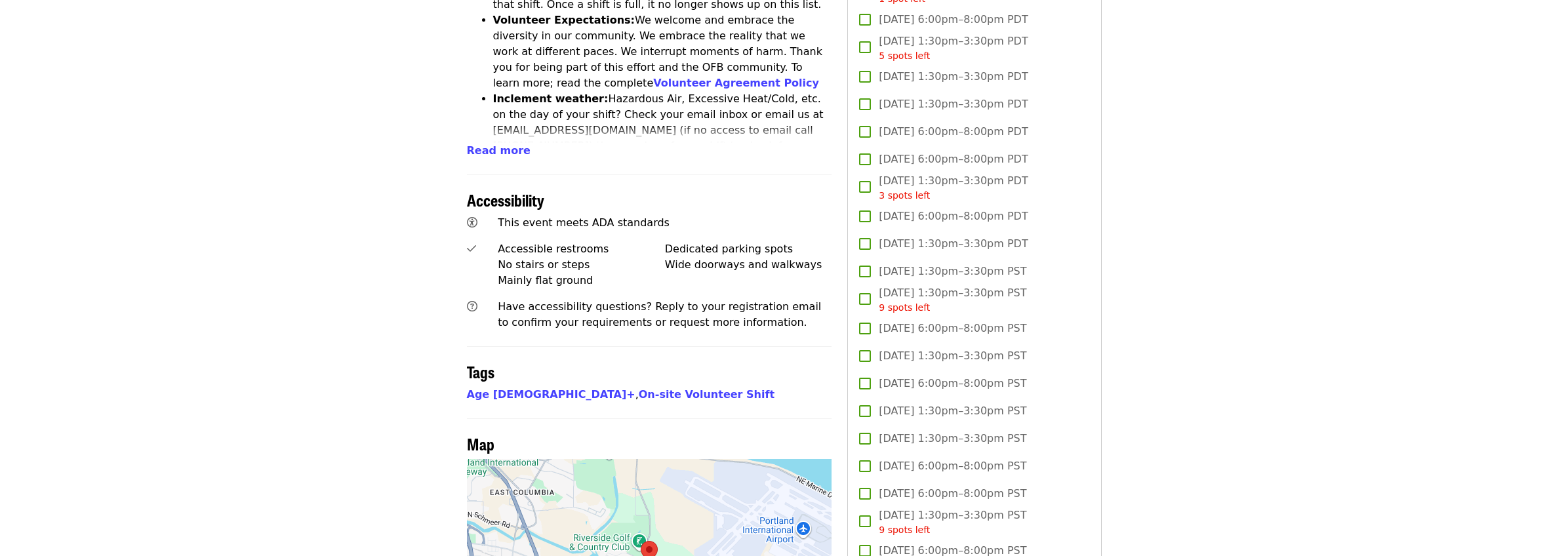
scroll to position [58, 0]
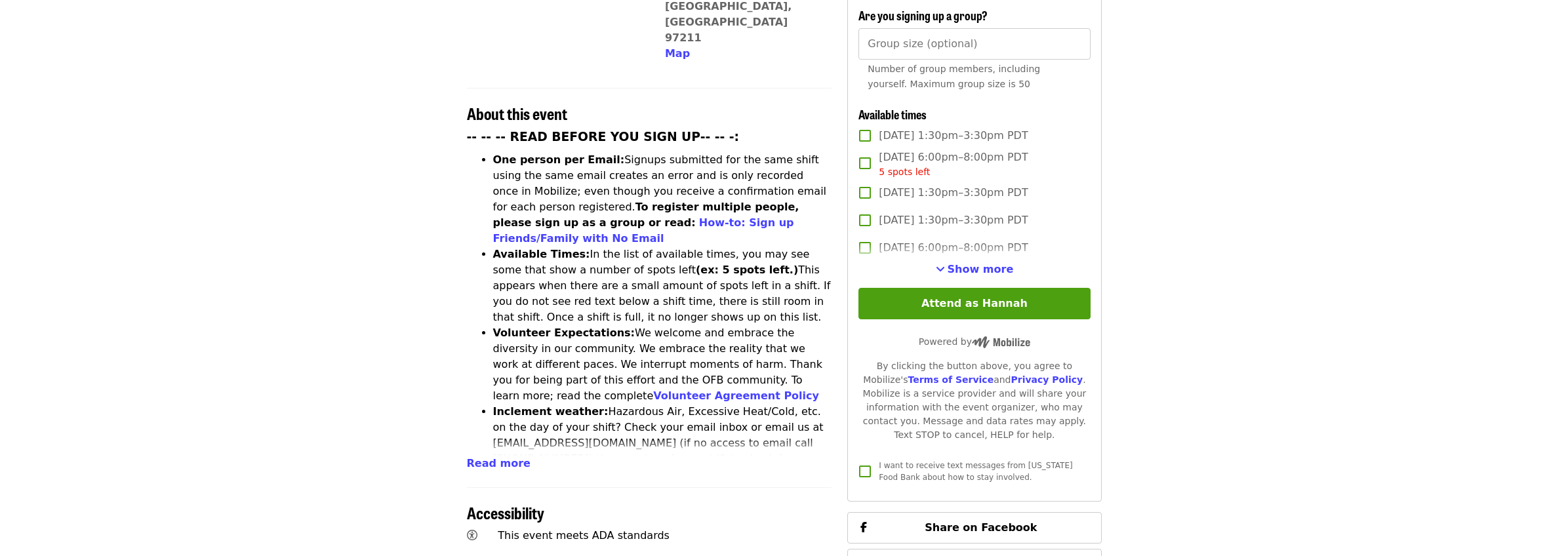
scroll to position [435, 0]
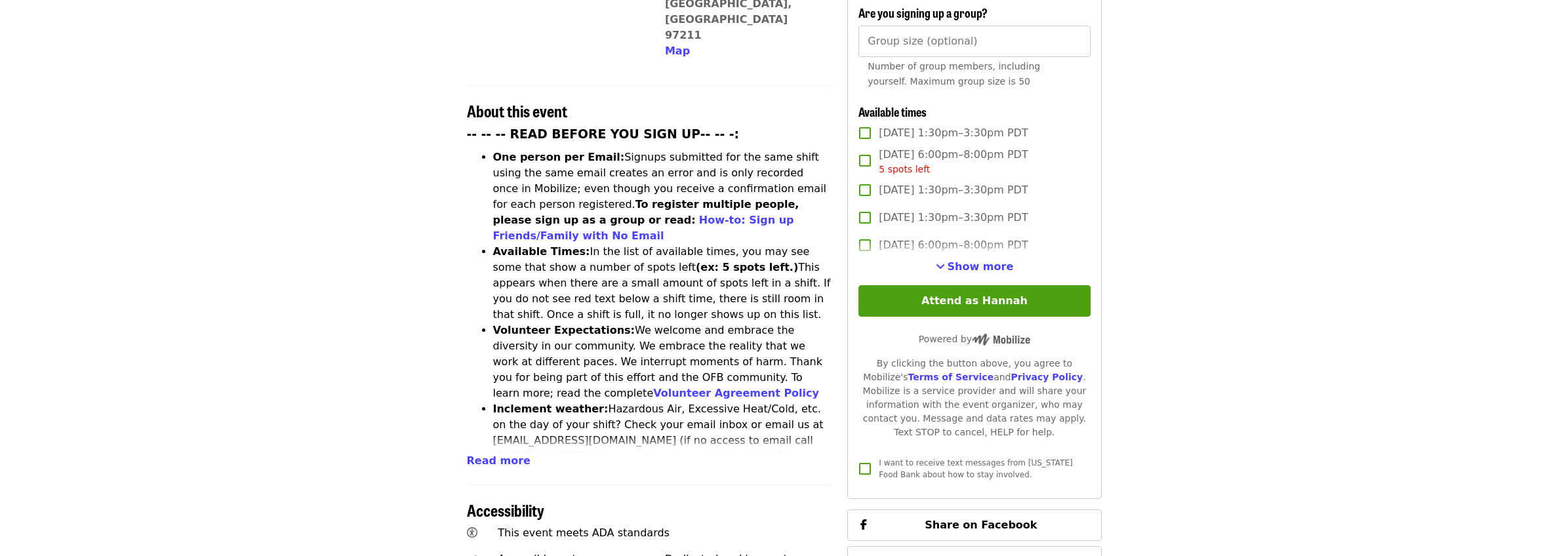
click at [980, 260] on span "Show more" at bounding box center [981, 266] width 66 height 12
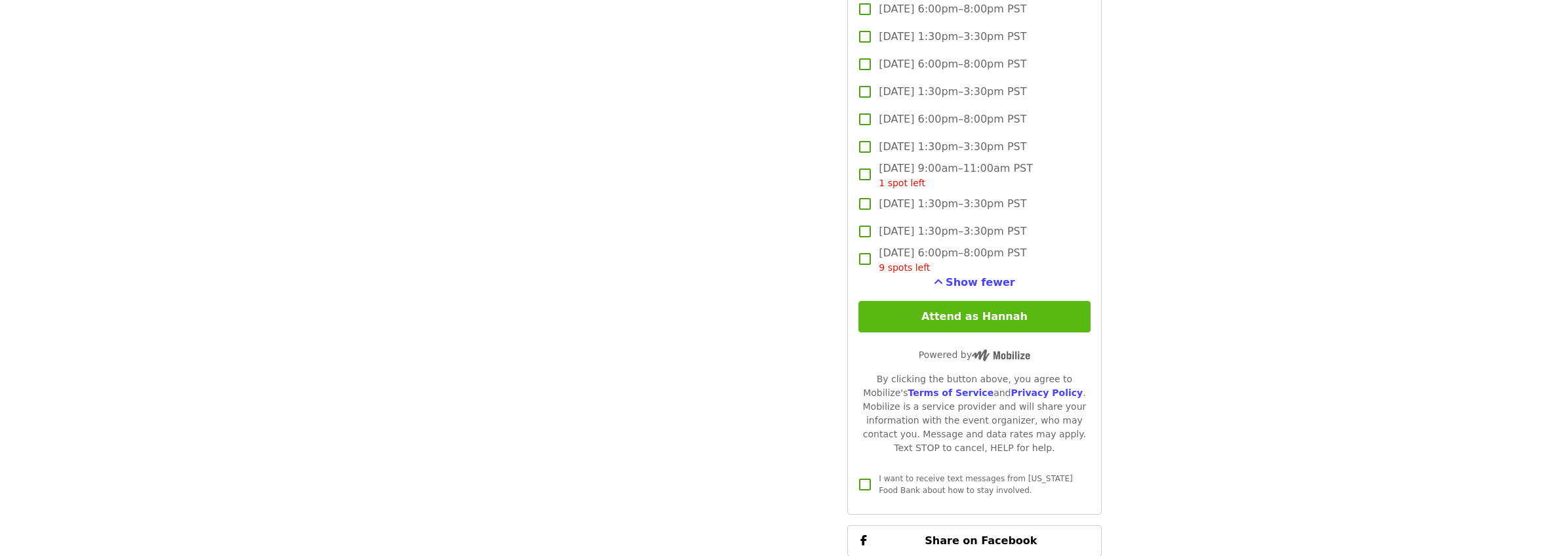
click at [1029, 318] on button "Attend as Hannah" at bounding box center [974, 317] width 232 height 32
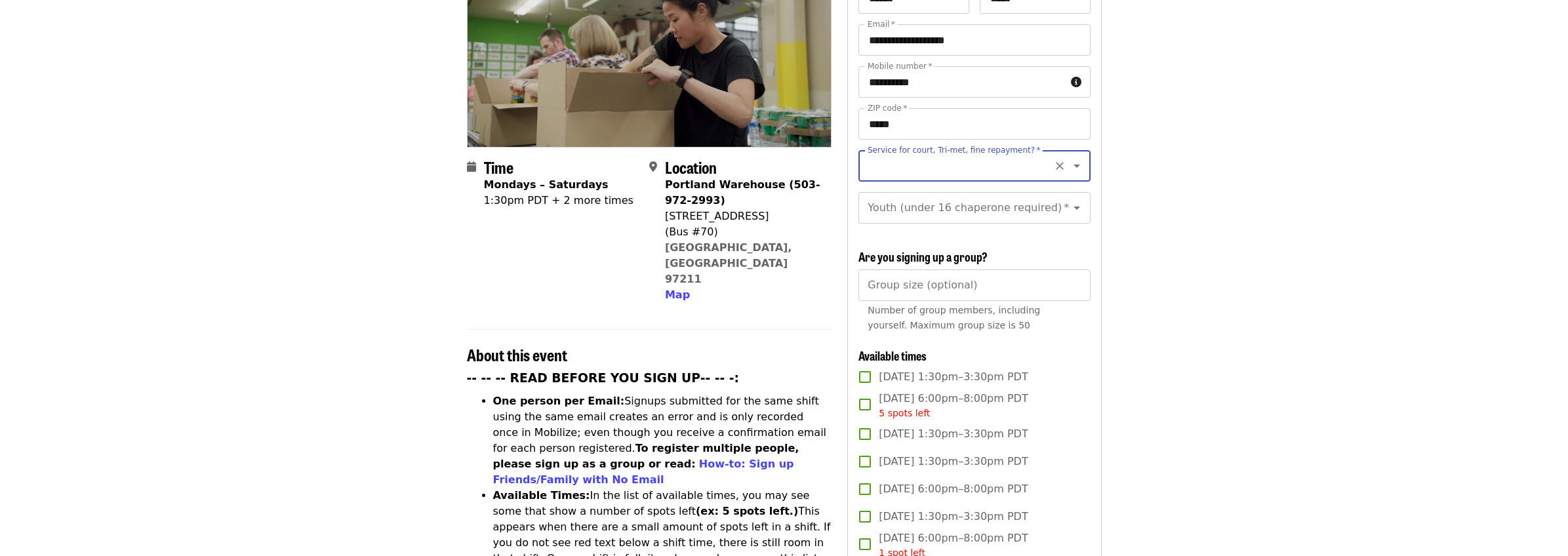
scroll to position [190, 0]
click at [900, 154] on input "Service for court, Tri-met, fine repayment?   *" at bounding box center [958, 167] width 178 height 25
click at [869, 188] on li "No" at bounding box center [969, 179] width 221 height 24
type input "**"
click at [899, 201] on input "Youth (under 16 chaperone required)   *" at bounding box center [958, 208] width 178 height 25
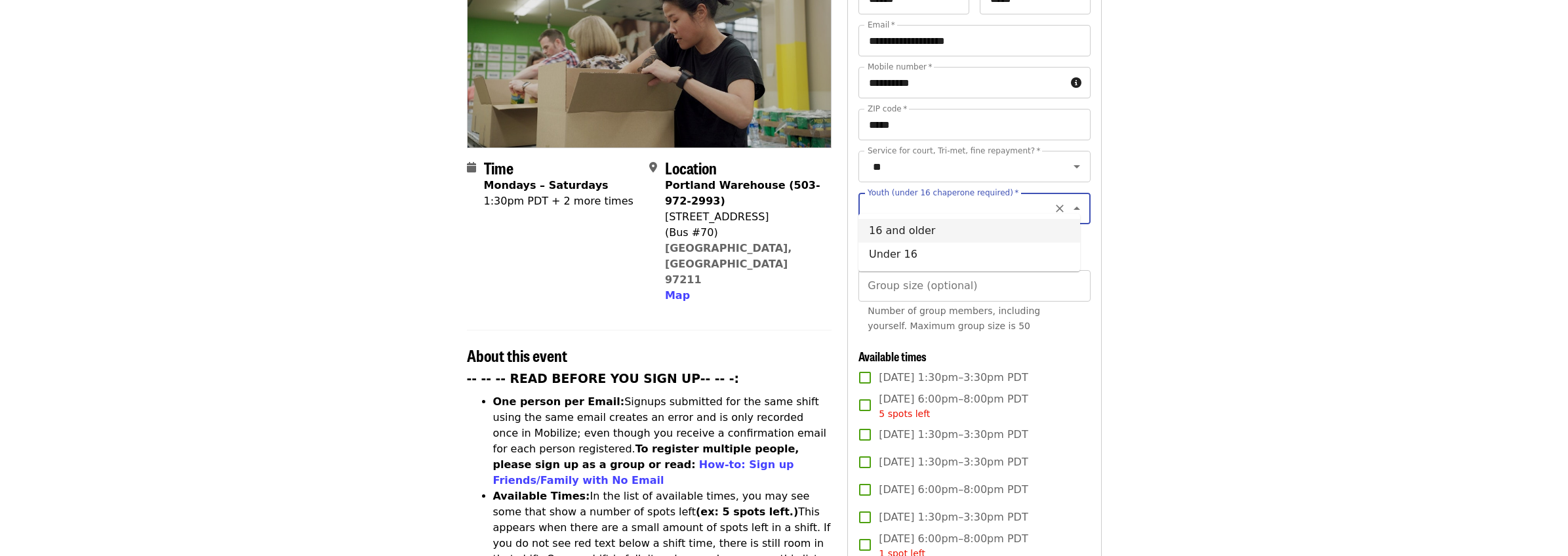
click at [907, 236] on li "16 and older" at bounding box center [969, 231] width 221 height 24
type input "**********"
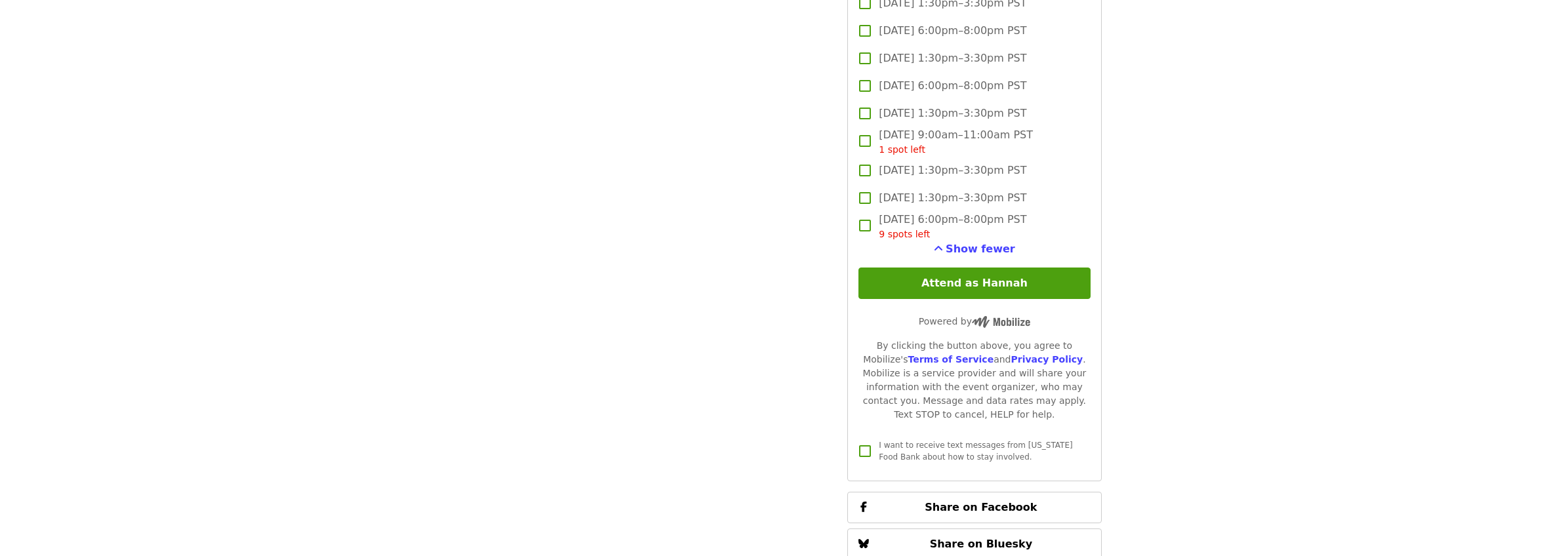
scroll to position [2261, 0]
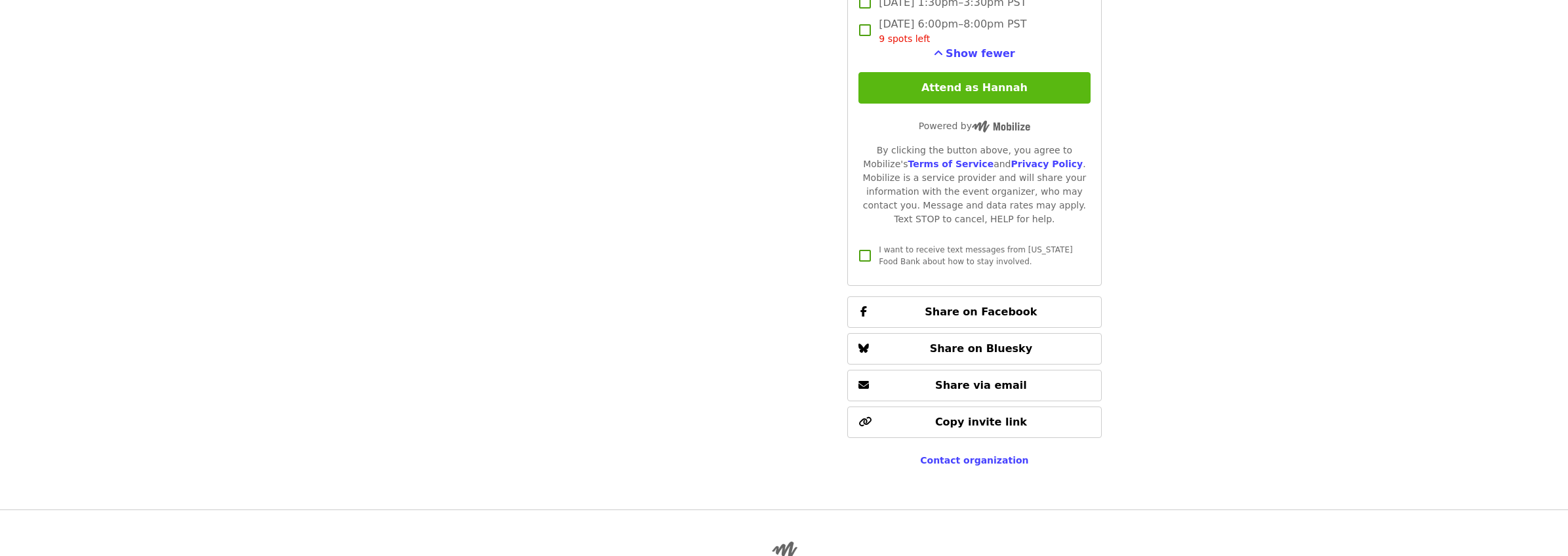
click at [946, 74] on button "Attend as Hannah" at bounding box center [974, 88] width 232 height 32
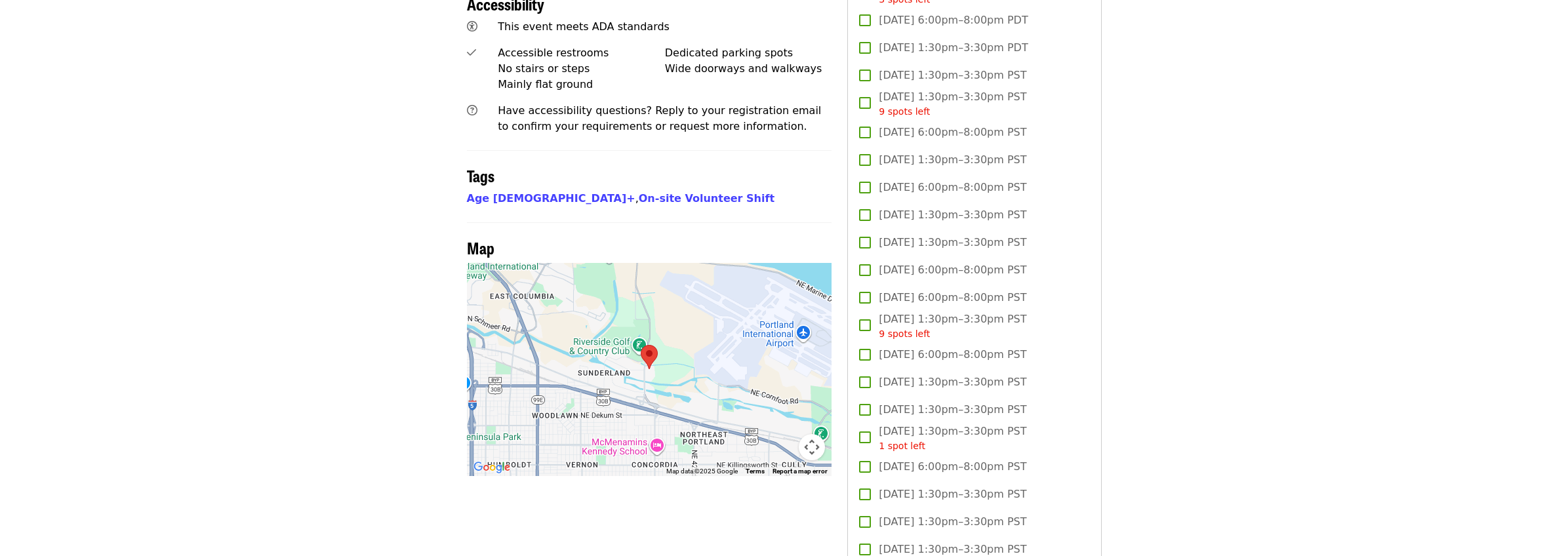
scroll to position [262, 0]
